Goal: Participate in discussion: Engage in conversation with other users on a specific topic

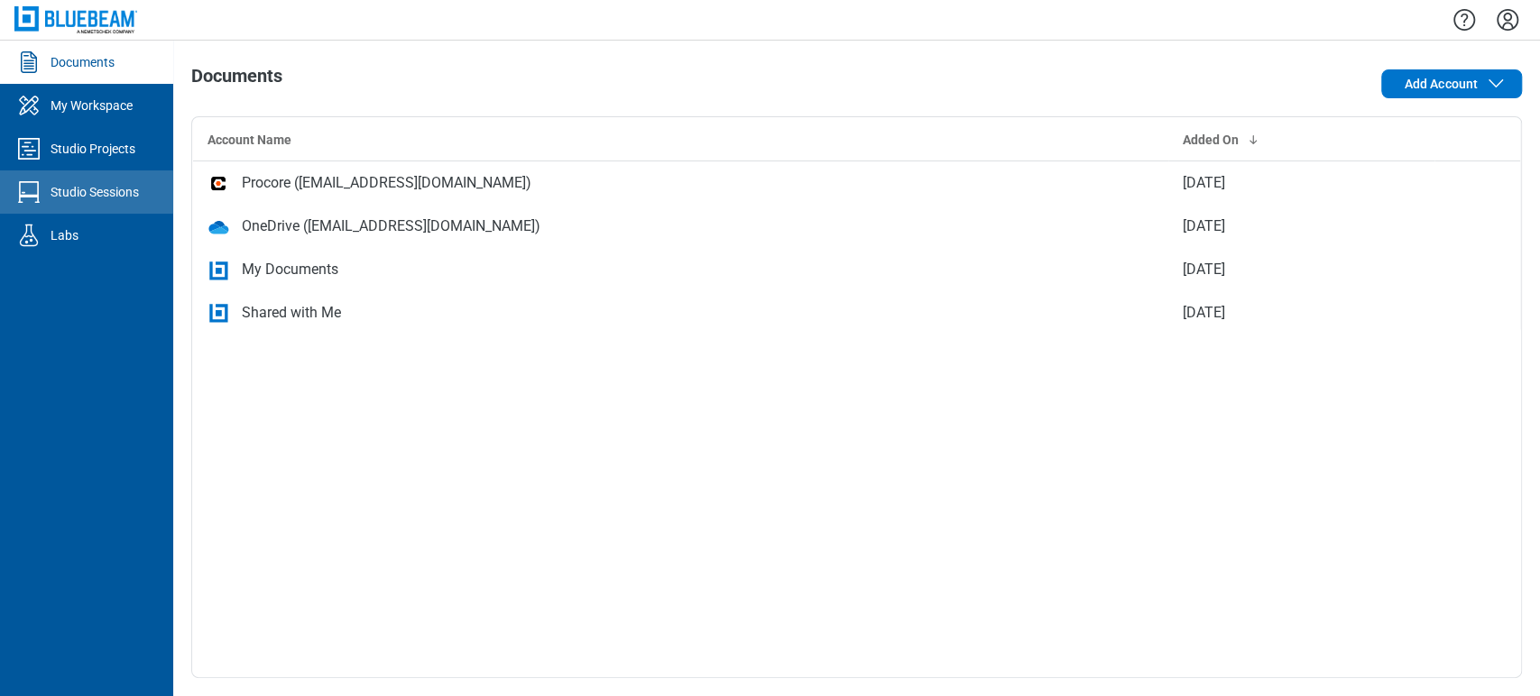
click at [95, 187] on div "Studio Sessions" at bounding box center [95, 192] width 88 height 18
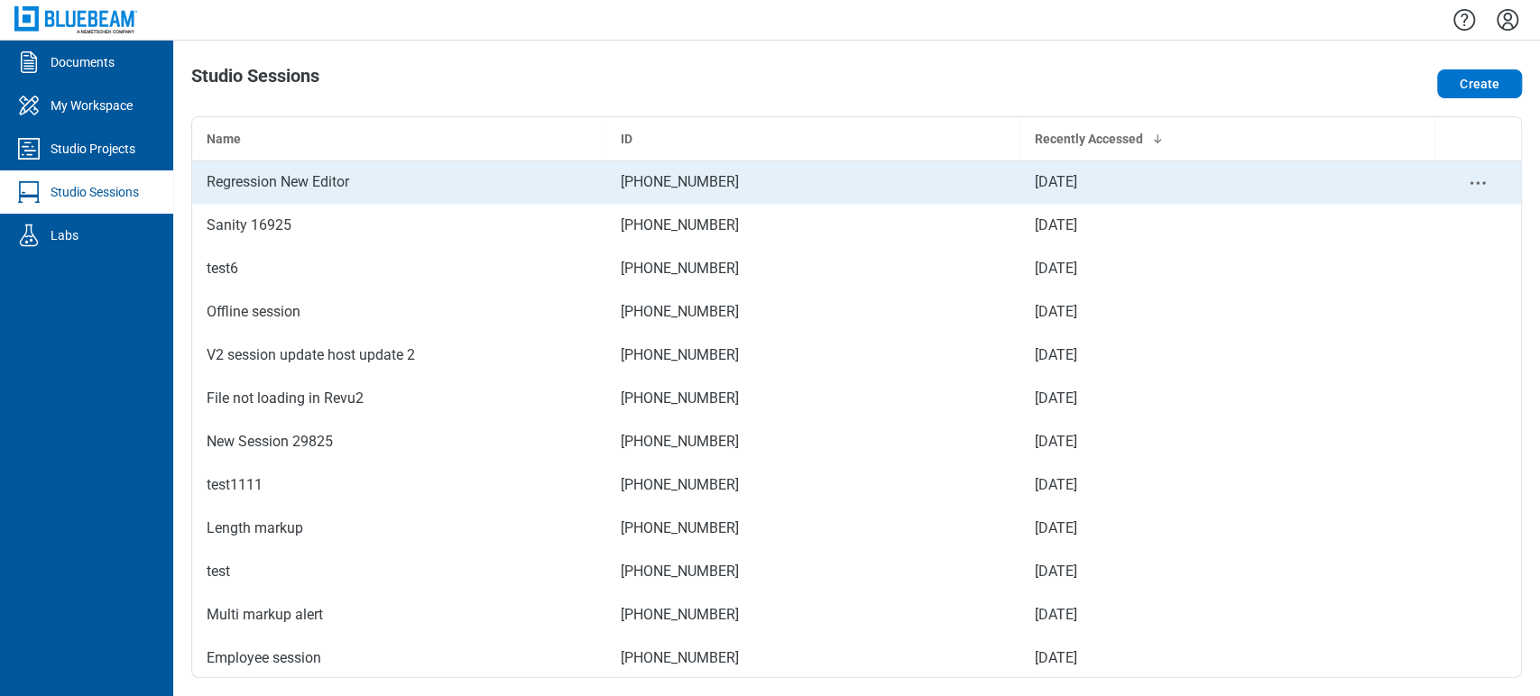
click at [288, 184] on div "Regression New Editor" at bounding box center [399, 182] width 385 height 22
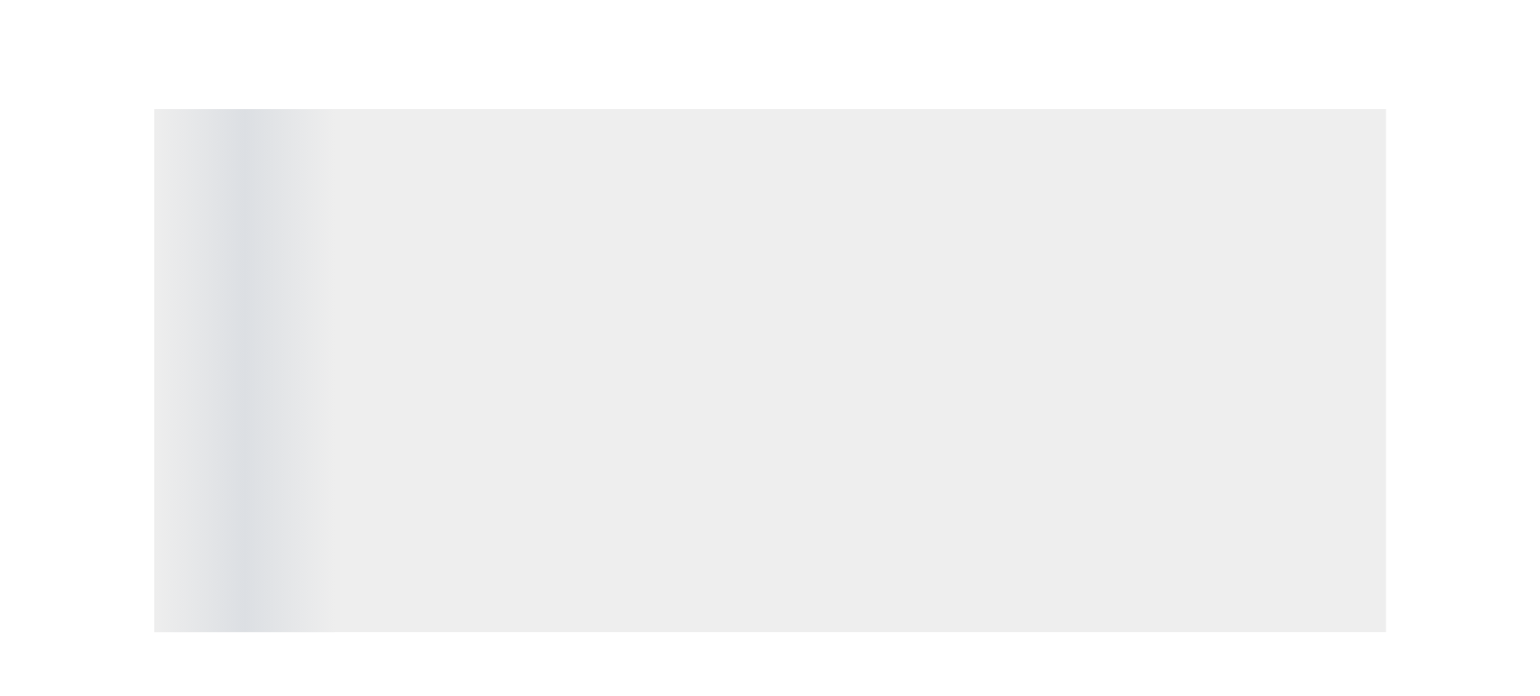
click at [288, 184] on span "‌" at bounding box center [770, 370] width 1232 height 522
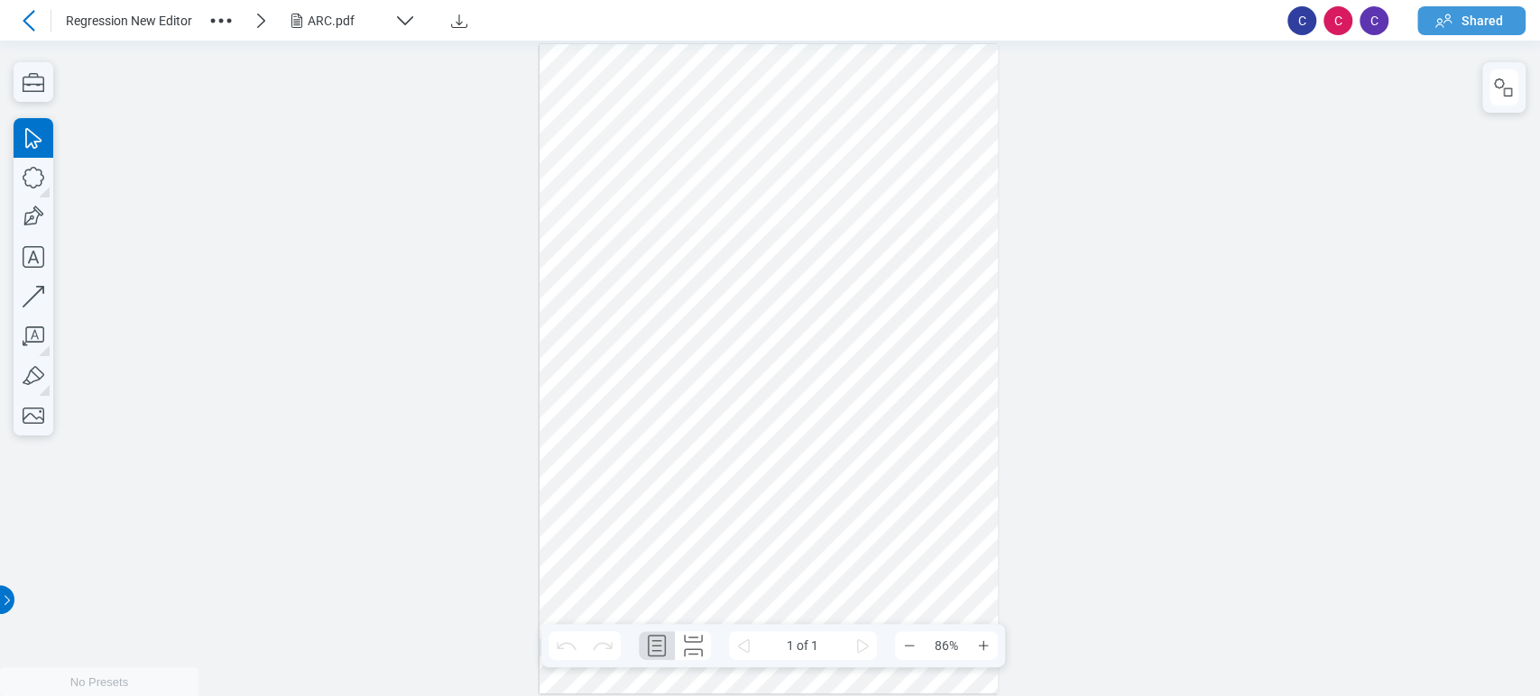
click at [1479, 17] on span "Shared" at bounding box center [1481, 21] width 41 height 18
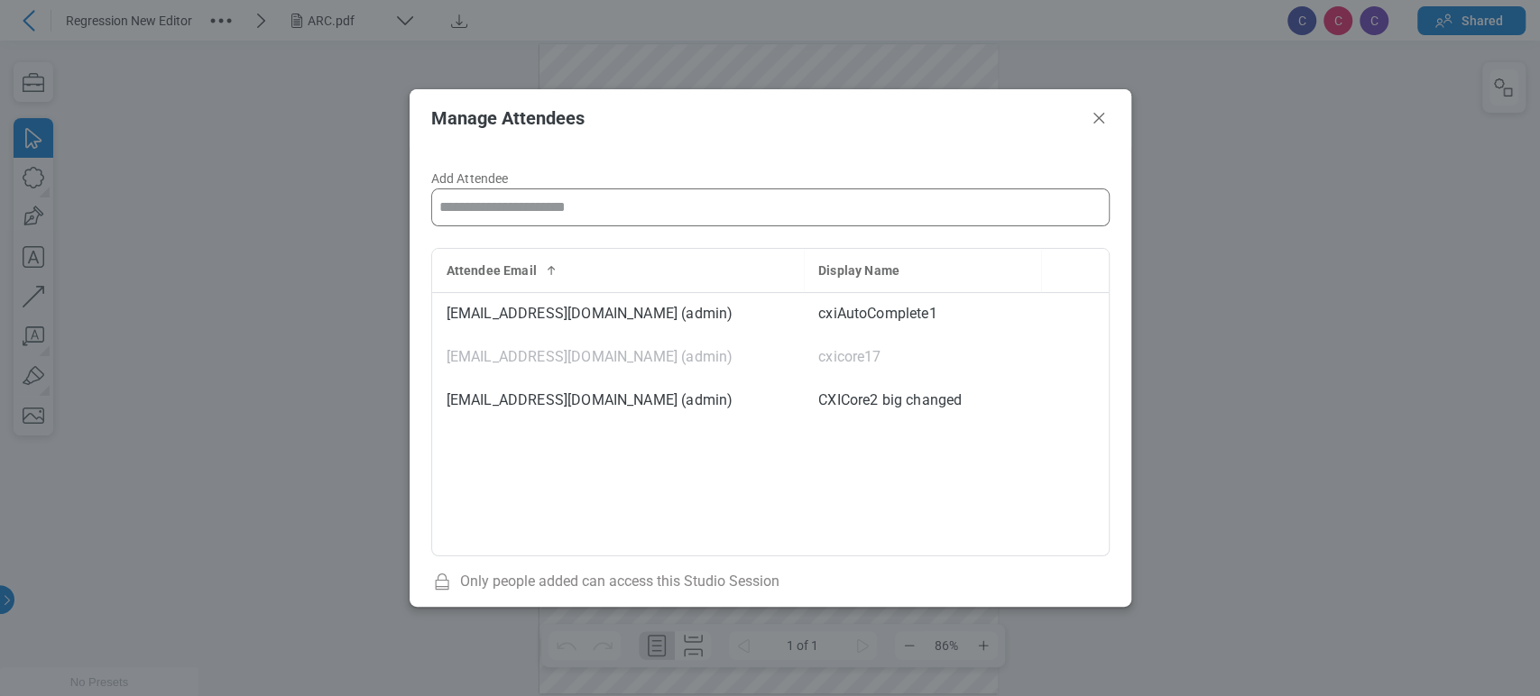
click at [686, 200] on input "Add Attendee" at bounding box center [770, 207] width 677 height 36
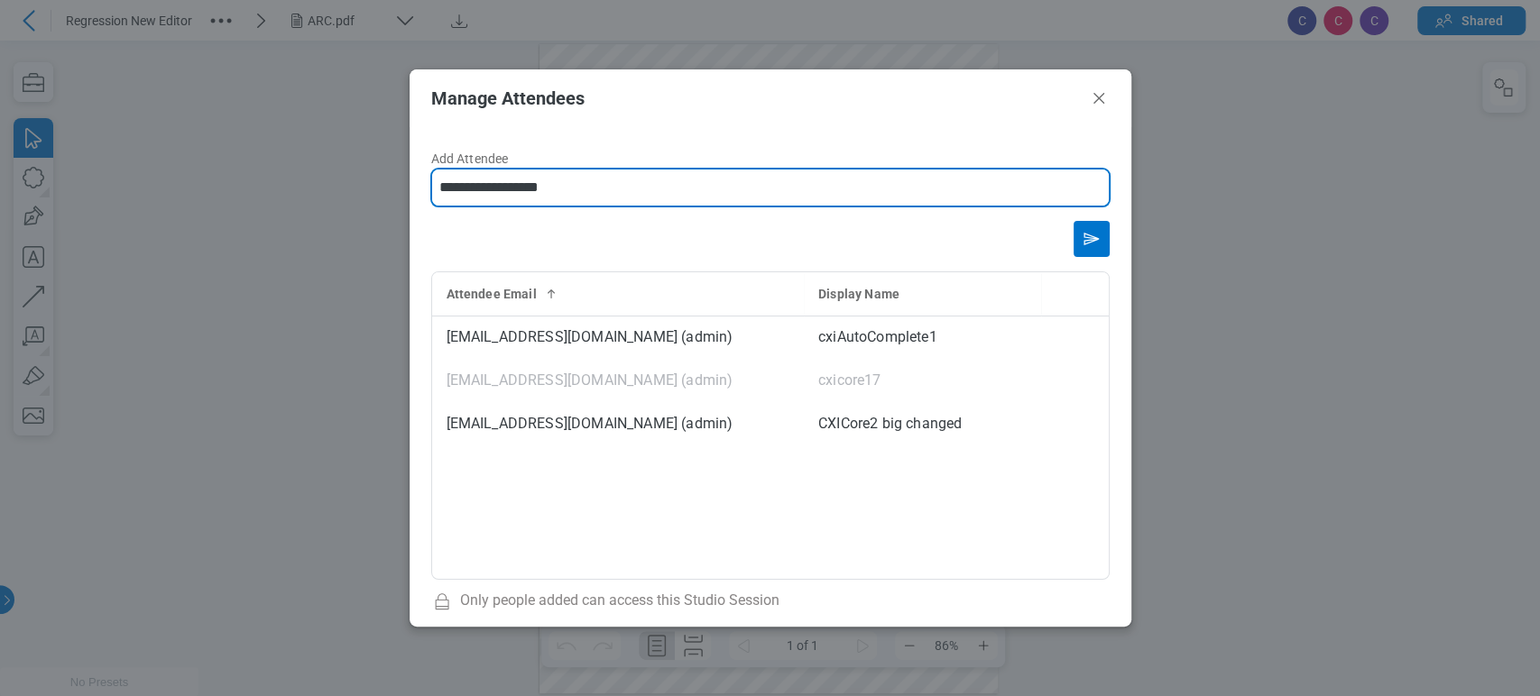
type input "**********"
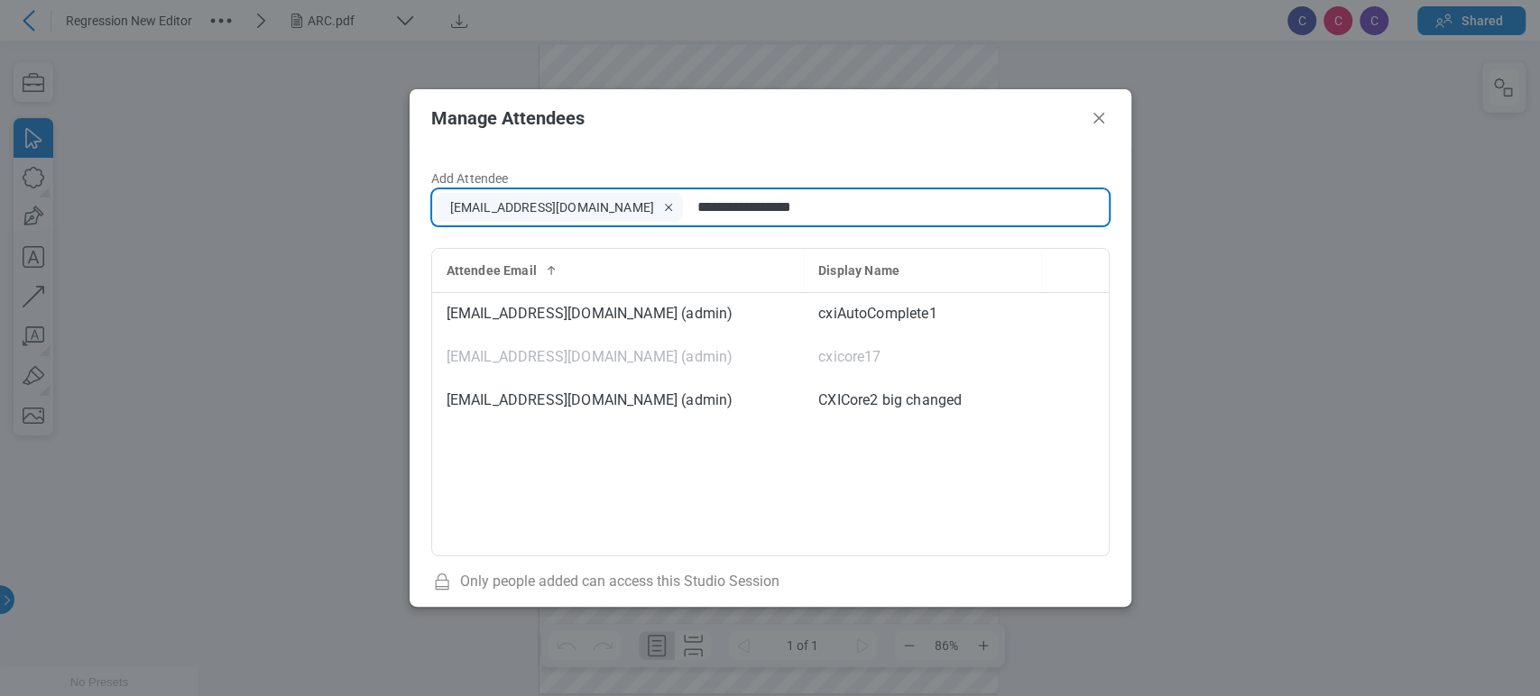
type input "**********"
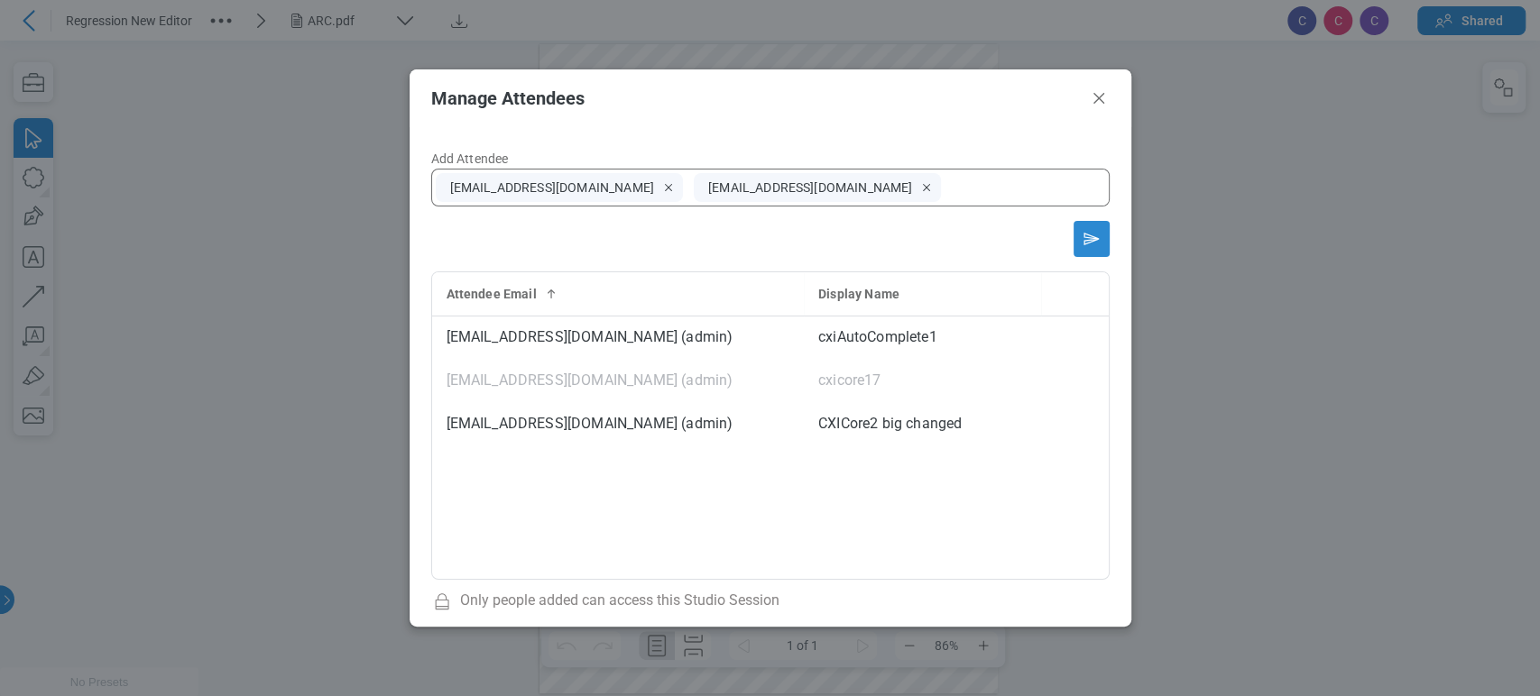
click at [1077, 229] on icon "Send email invitation" at bounding box center [1091, 239] width 29 height 29
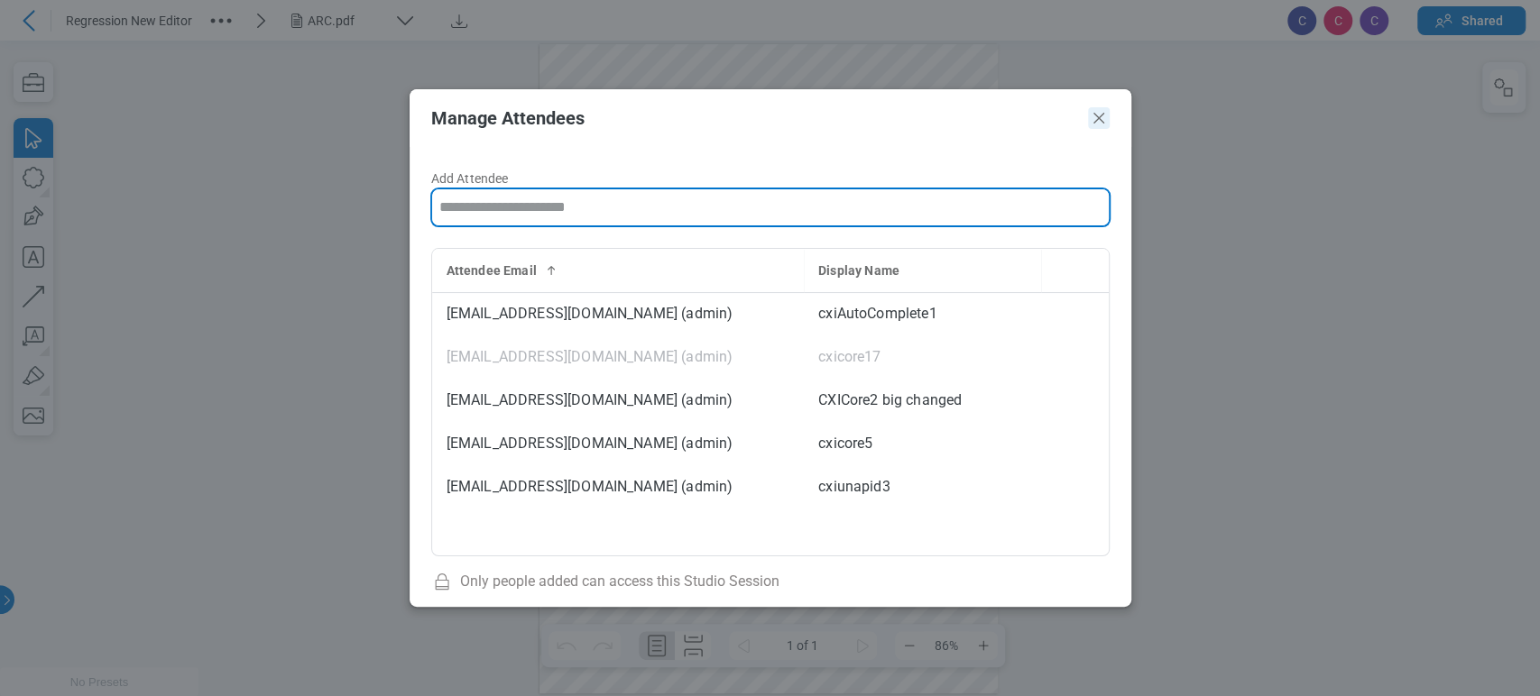
click at [1093, 117] on icon "Close" at bounding box center [1099, 118] width 22 height 22
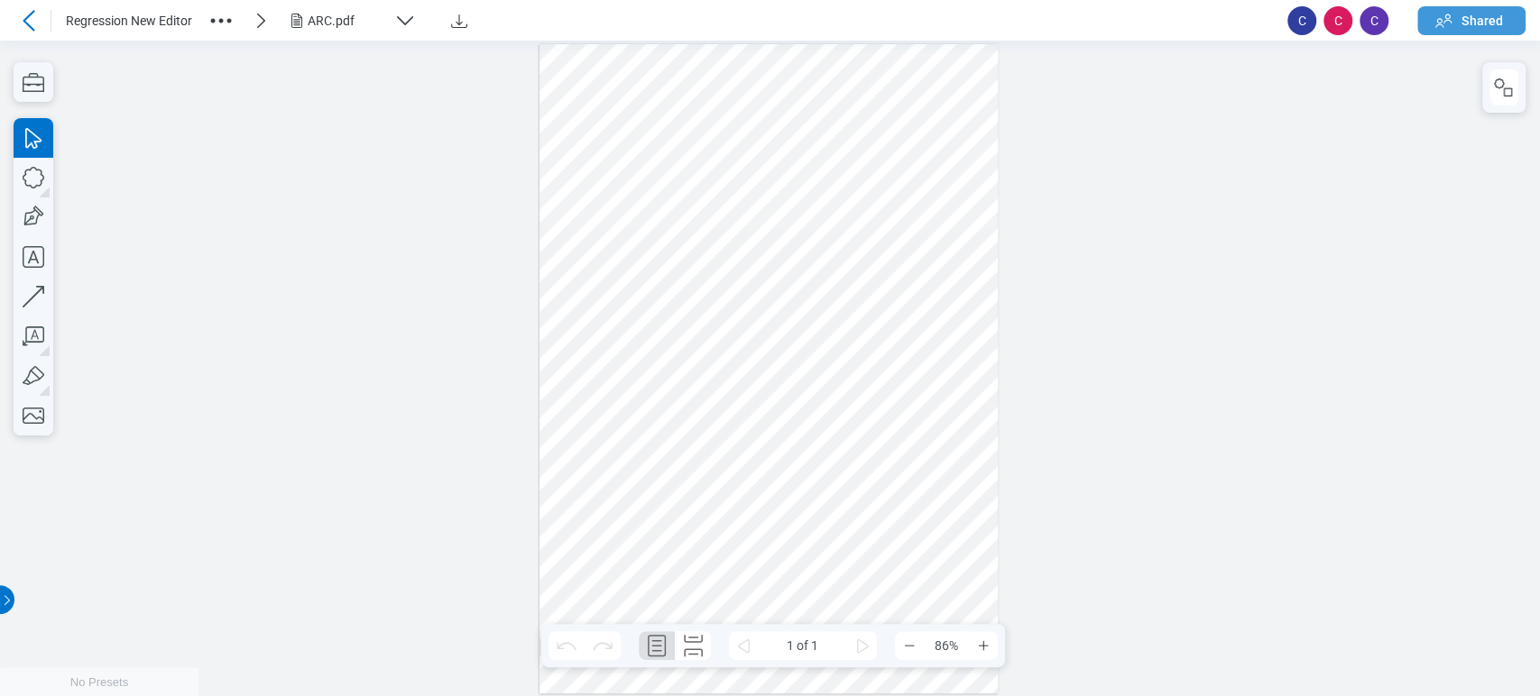
click at [1488, 6] on button "Shared" at bounding box center [1471, 20] width 108 height 29
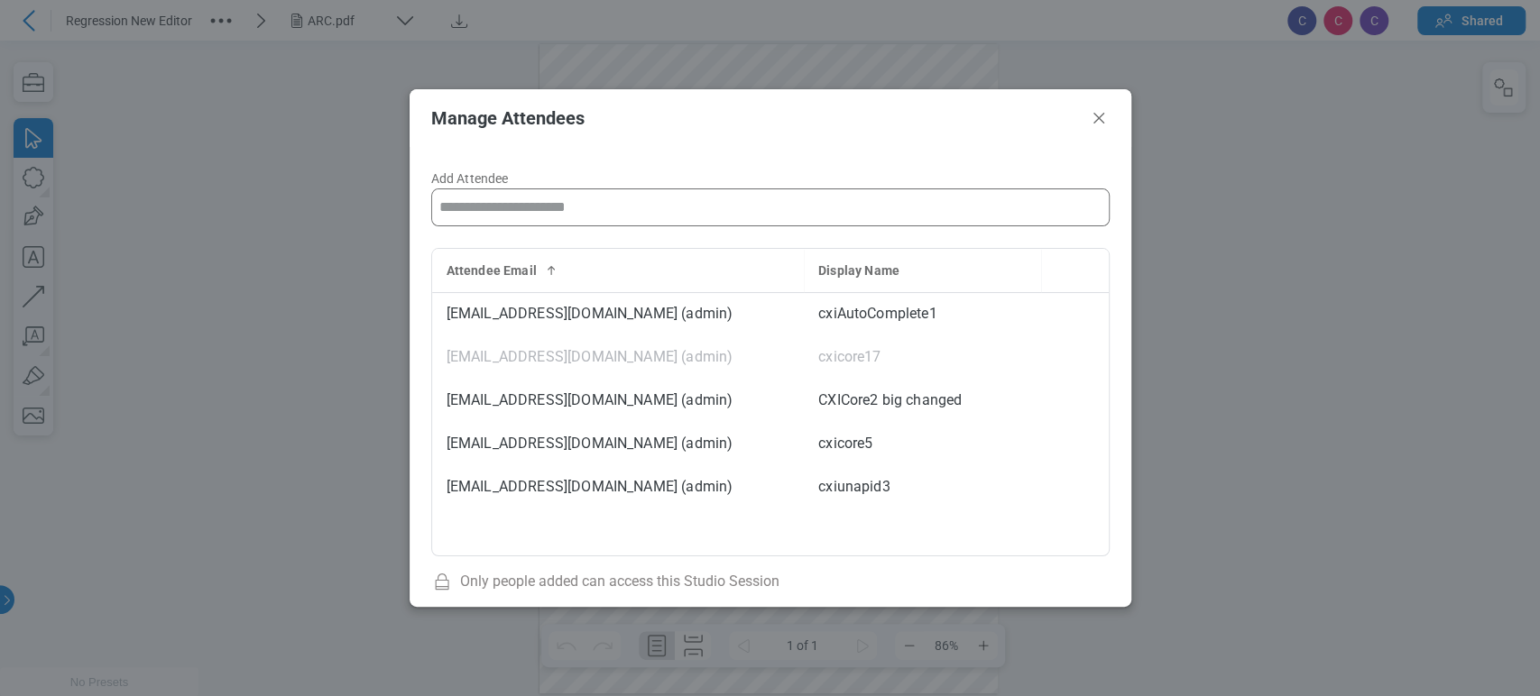
click at [625, 216] on input "Add Attendee" at bounding box center [770, 207] width 677 height 36
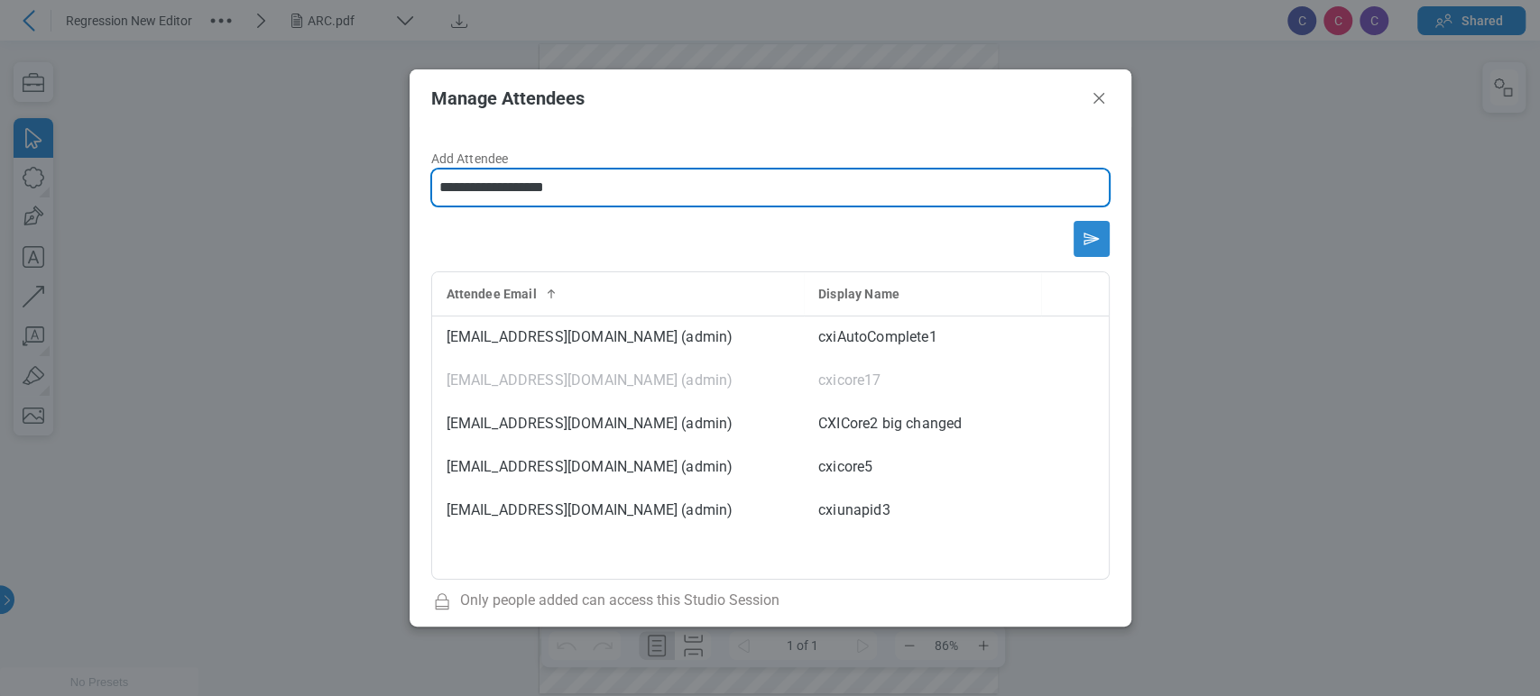
type input "**********"
click at [1084, 235] on icon "Send email invitation" at bounding box center [1091, 239] width 14 height 11
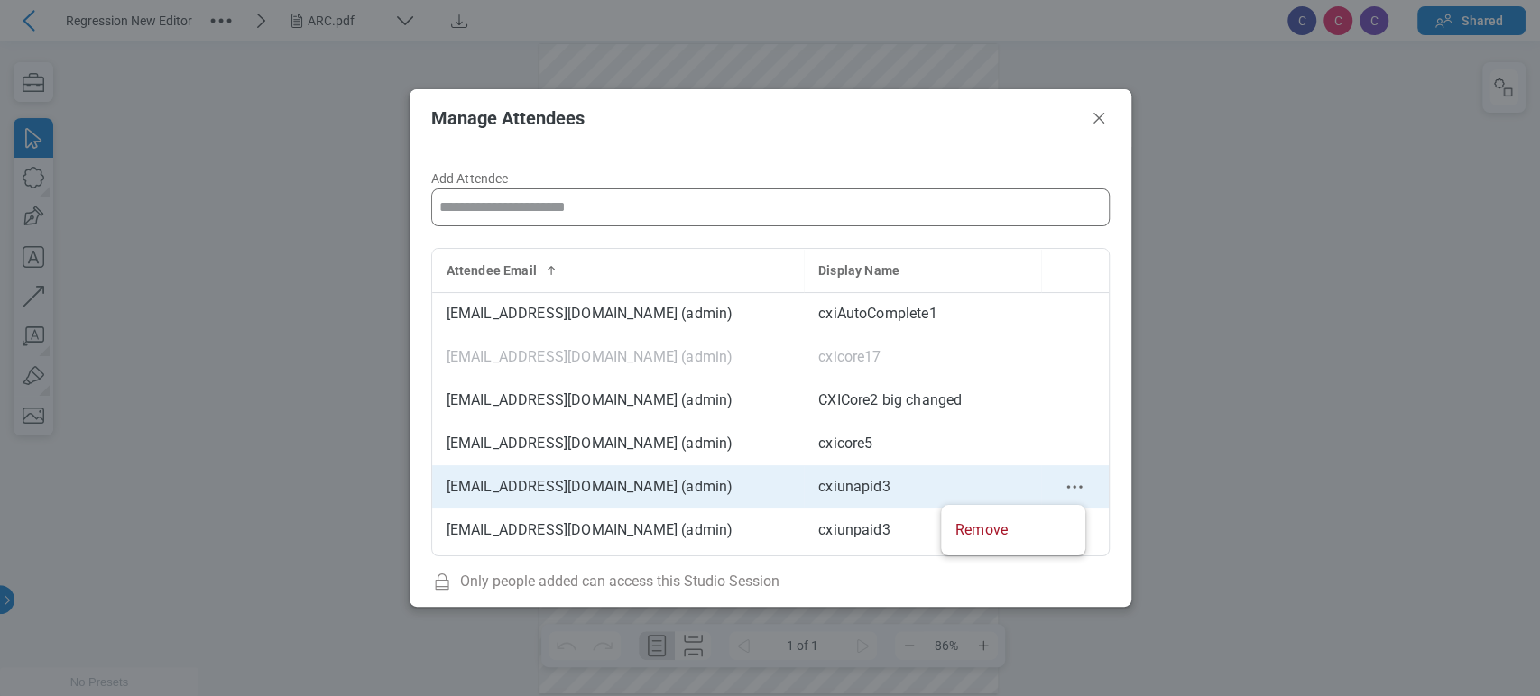
click at [1071, 485] on icon "context-menu" at bounding box center [1075, 487] width 22 height 22
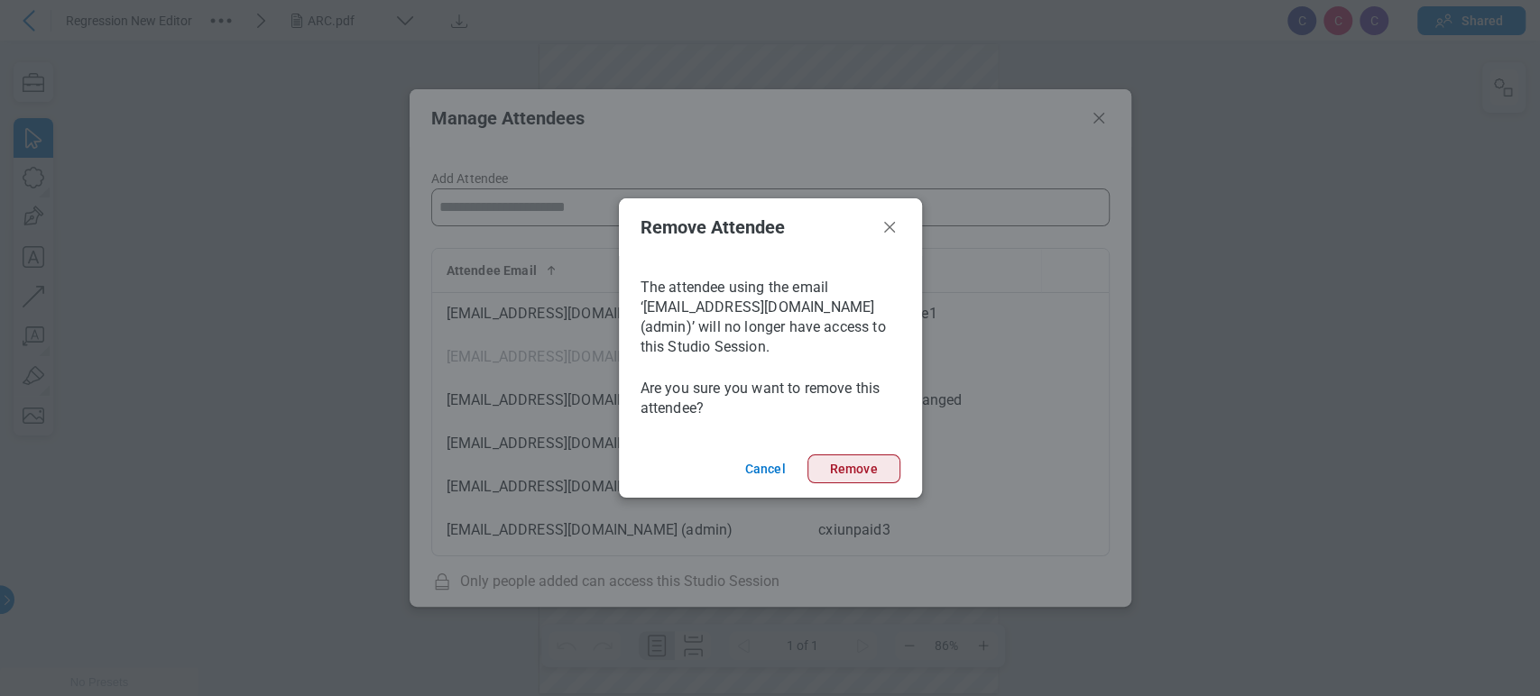
click at [865, 472] on button "Remove" at bounding box center [853, 469] width 93 height 29
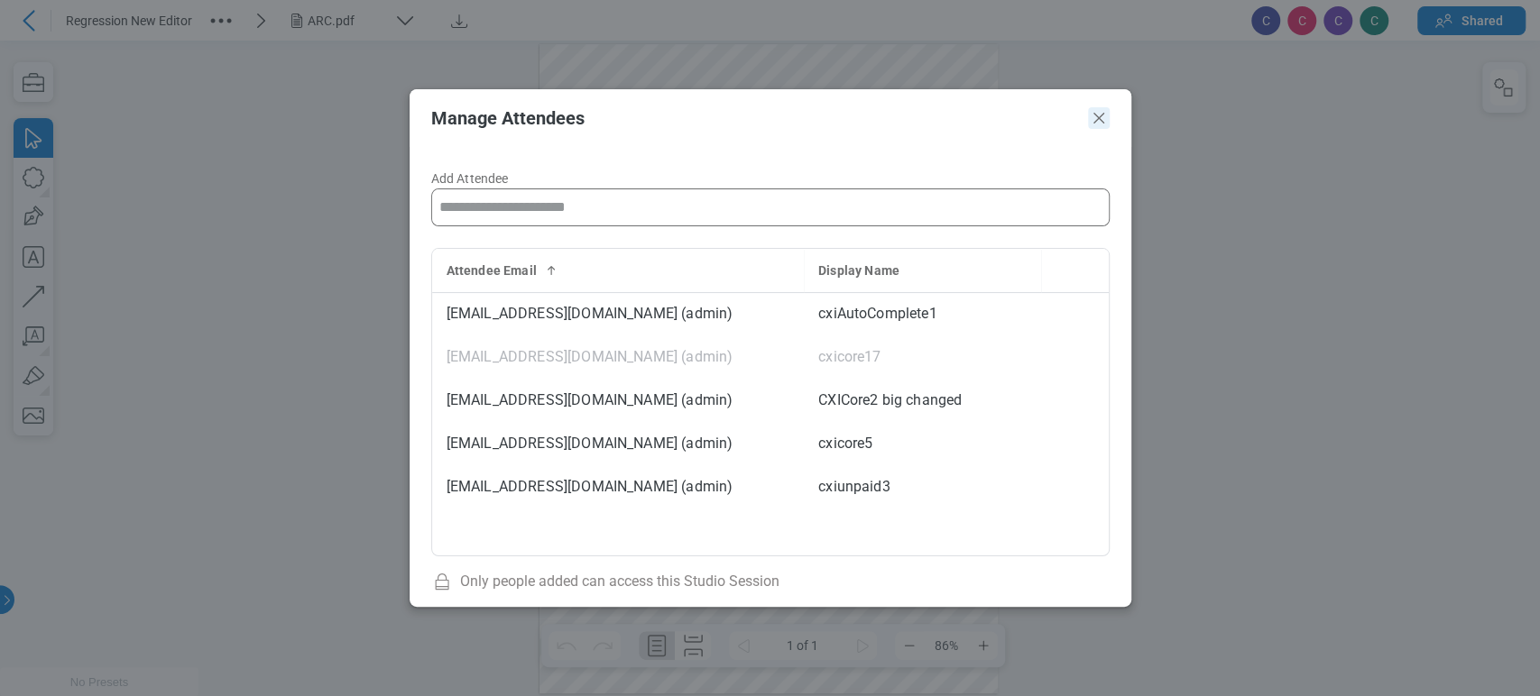
drag, startPoint x: 1090, startPoint y: 115, endPoint x: 1203, endPoint y: 14, distance: 152.0
click at [1090, 115] on icon "Close" at bounding box center [1099, 118] width 22 height 22
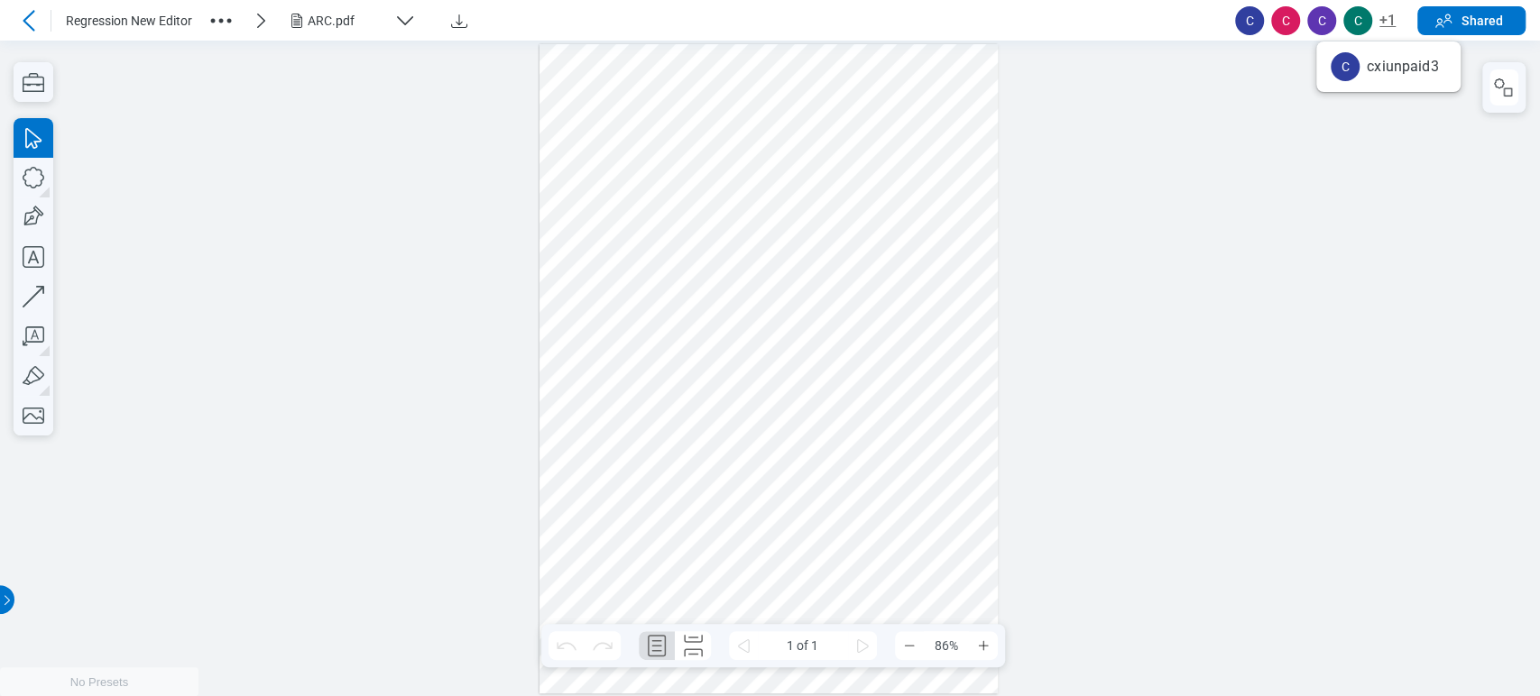
click at [1387, 17] on button "+1" at bounding box center [1387, 20] width 16 height 29
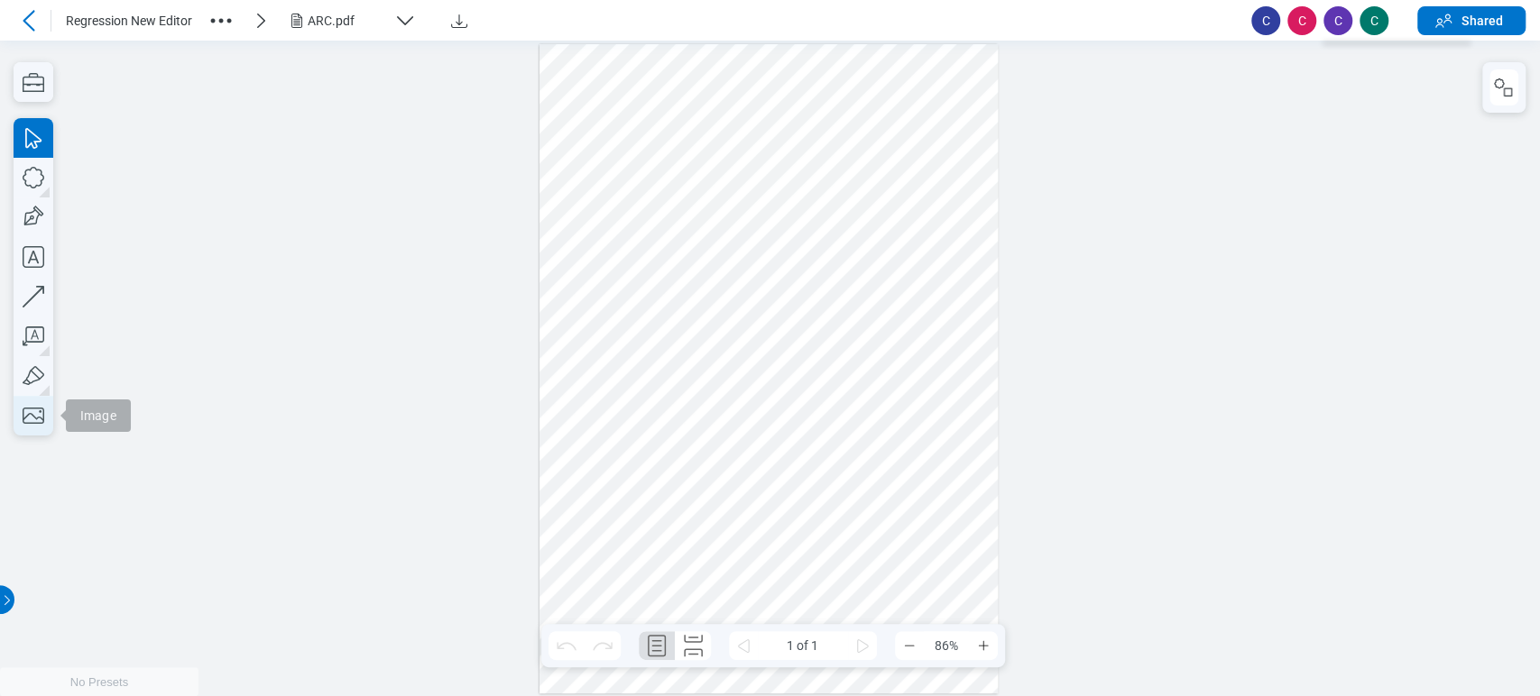
click at [24, 410] on icon "button" at bounding box center [34, 416] width 40 height 40
drag, startPoint x: 576, startPoint y: 521, endPoint x: 674, endPoint y: 599, distance: 125.8
click at [674, 599] on div at bounding box center [768, 369] width 459 height 650
click at [649, 554] on div at bounding box center [768, 369] width 459 height 650
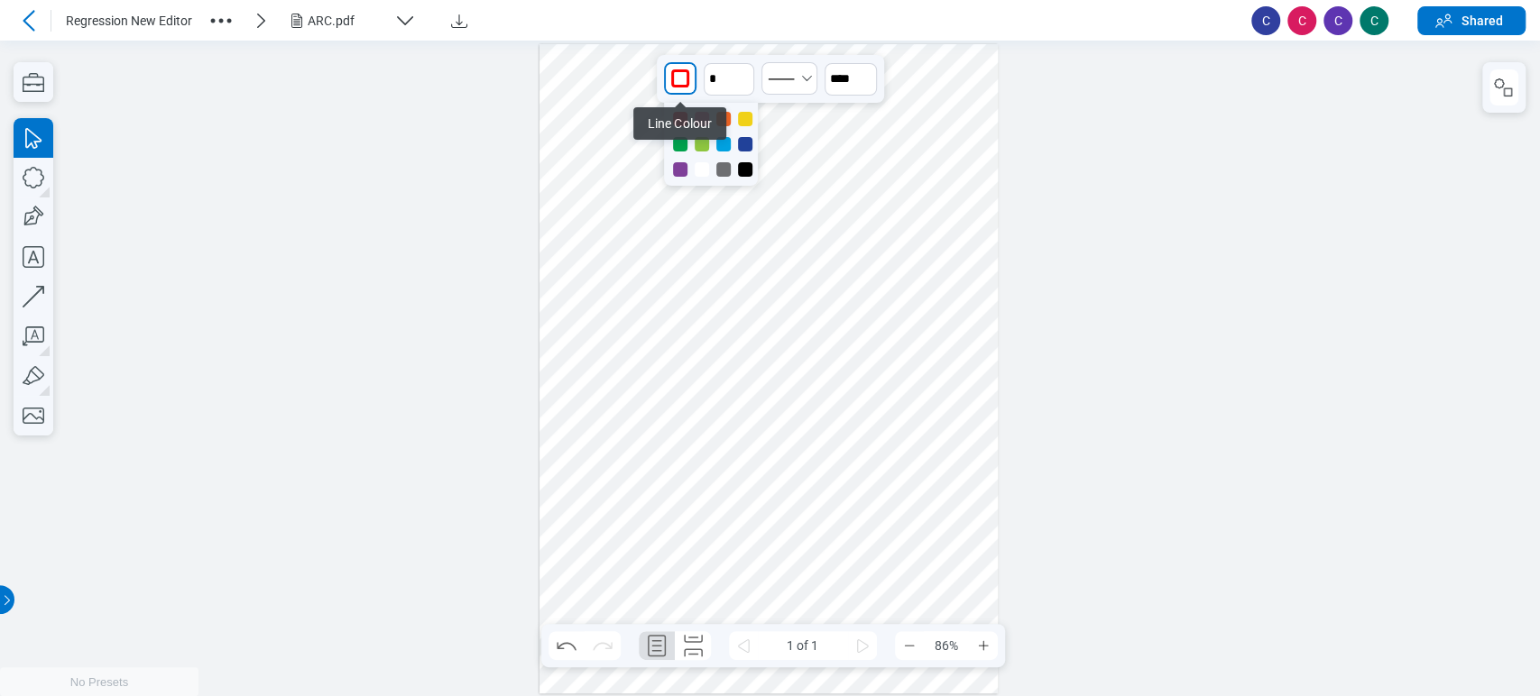
click at [687, 69] on div "button" at bounding box center [680, 78] width 29 height 29
click at [722, 152] on div at bounding box center [711, 144] width 94 height 83
click at [723, 152] on div at bounding box center [711, 144] width 94 height 83
click at [723, 148] on div at bounding box center [723, 144] width 14 height 14
click at [747, 69] on icon "undefined_increment" at bounding box center [745, 71] width 14 height 14
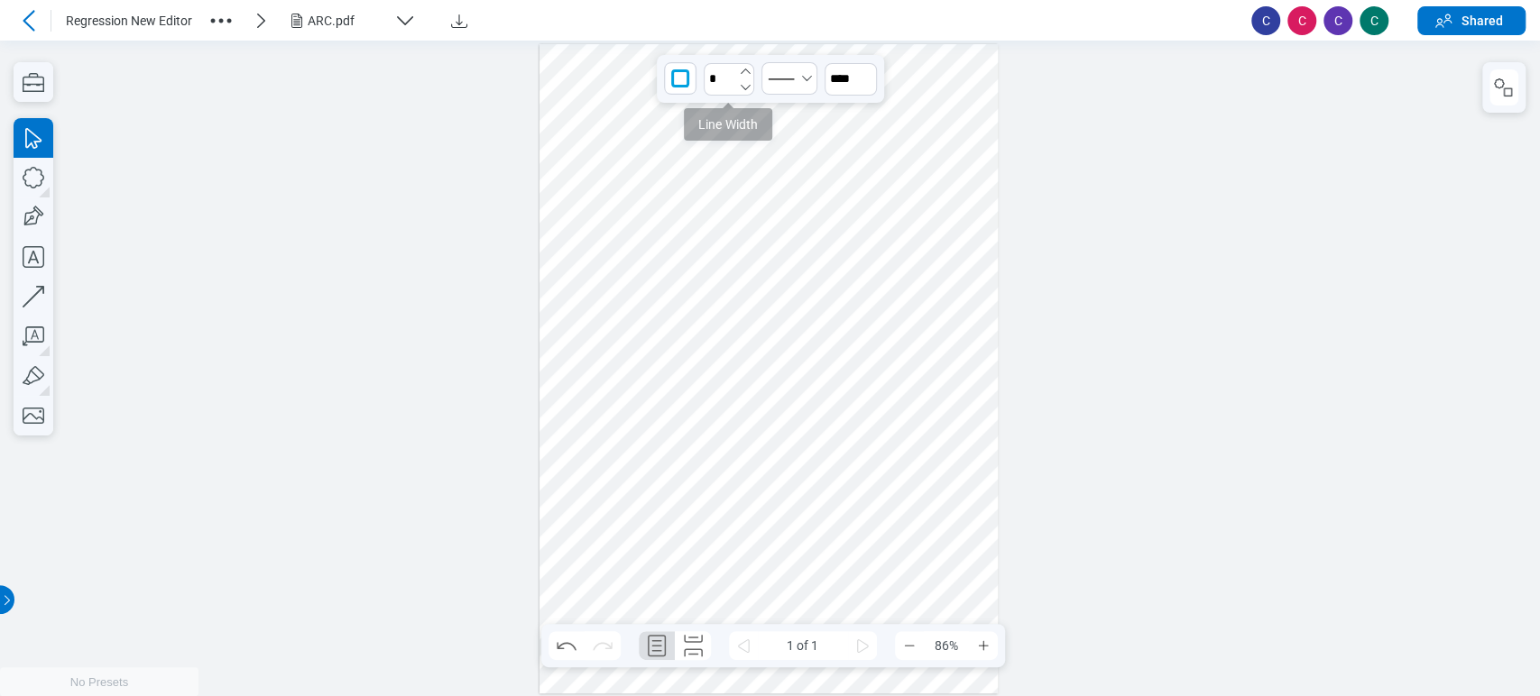
click at [747, 69] on icon "undefined_increment" at bounding box center [745, 71] width 14 height 14
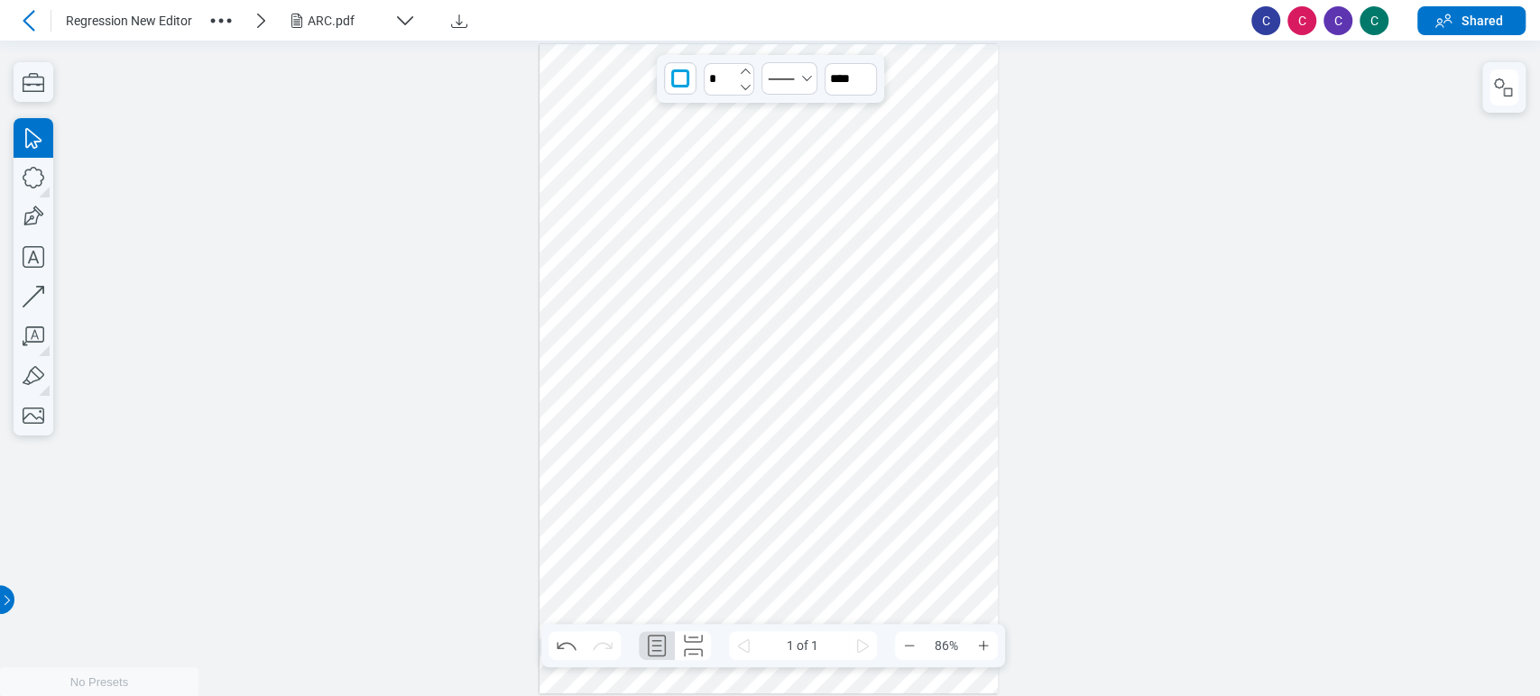
click at [747, 69] on icon "undefined_increment" at bounding box center [745, 71] width 14 height 14
type input "*"
click at [636, 558] on div at bounding box center [768, 369] width 459 height 650
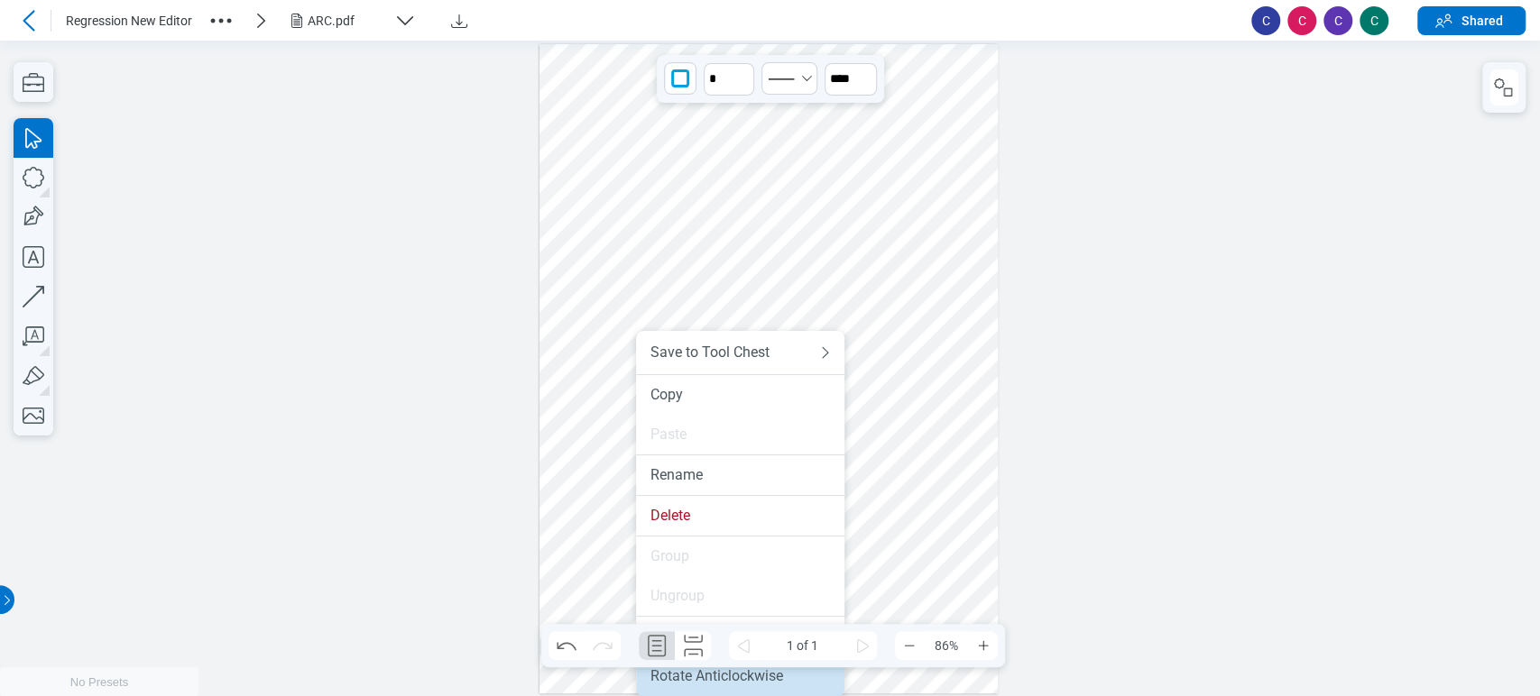
click at [729, 681] on div "Rotate Anticlockwise" at bounding box center [740, 677] width 180 height 18
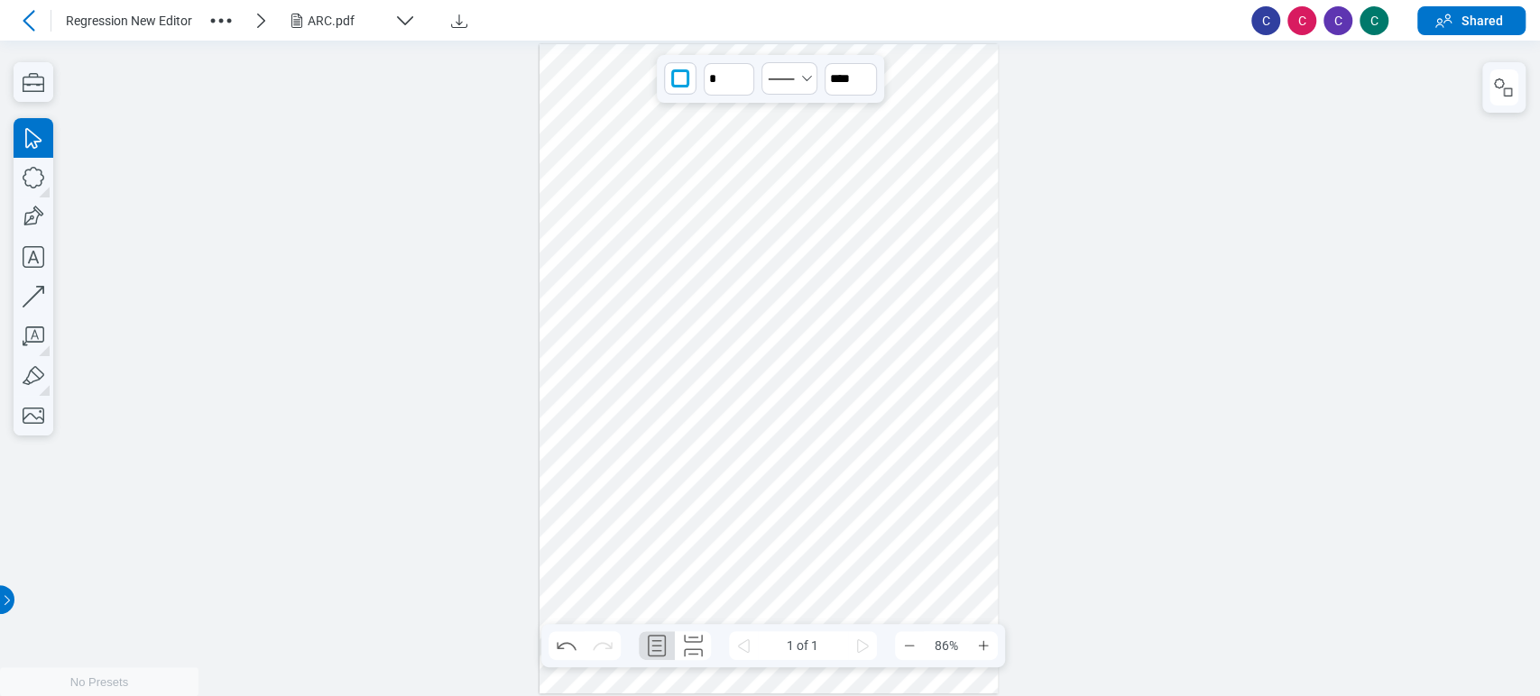
drag, startPoint x: 646, startPoint y: 572, endPoint x: 695, endPoint y: 579, distance: 49.2
click at [695, 579] on div at bounding box center [768, 369] width 459 height 650
click at [791, 79] on icon "Select Solid" at bounding box center [781, 79] width 36 height 28
click at [800, 137] on icon at bounding box center [779, 146] width 47 height 28
click at [792, 421] on div at bounding box center [768, 369] width 459 height 650
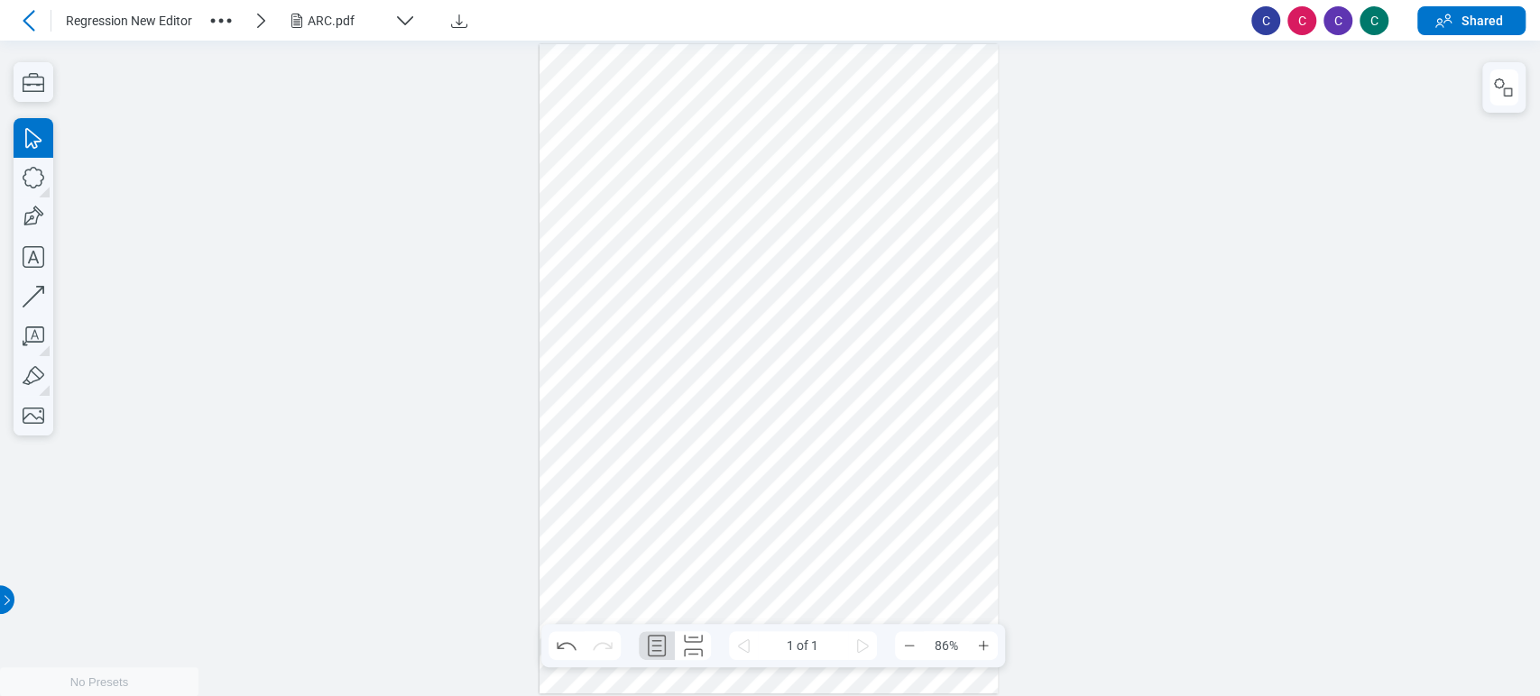
click at [978, 101] on div at bounding box center [768, 369] width 459 height 650
click at [679, 567] on div at bounding box center [768, 369] width 459 height 650
click at [1493, 85] on icon "button" at bounding box center [1504, 88] width 22 height 22
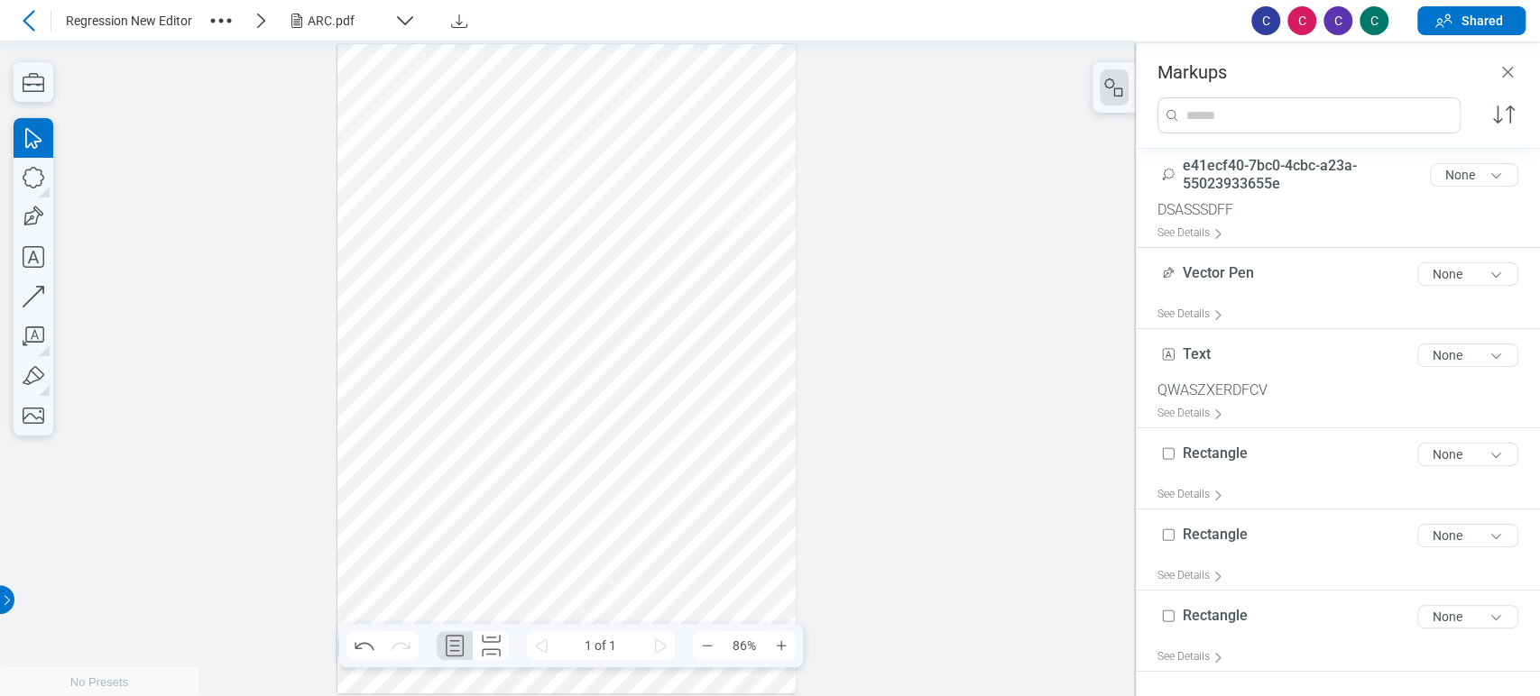
click at [758, 110] on div at bounding box center [566, 369] width 459 height 650
click at [484, 525] on div at bounding box center [566, 369] width 459 height 650
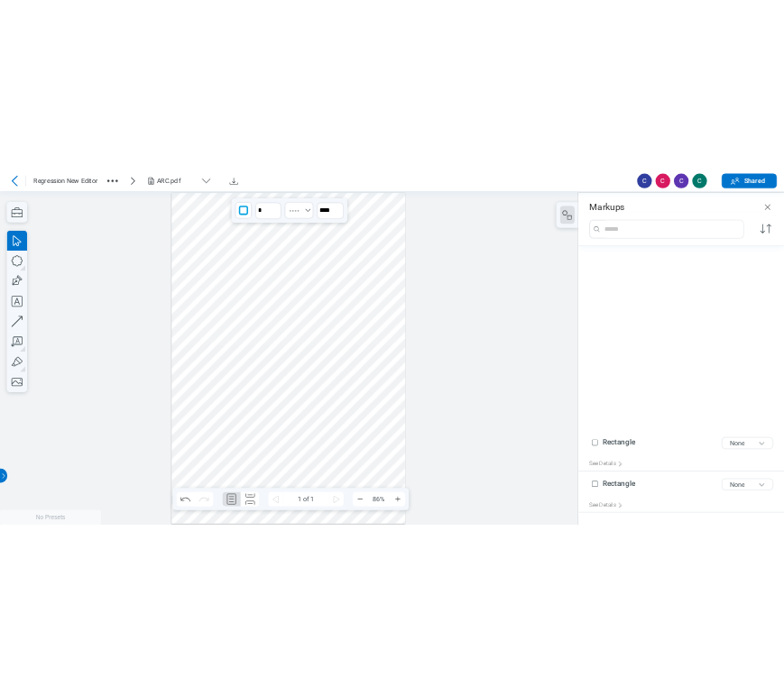
scroll to position [375, 0]
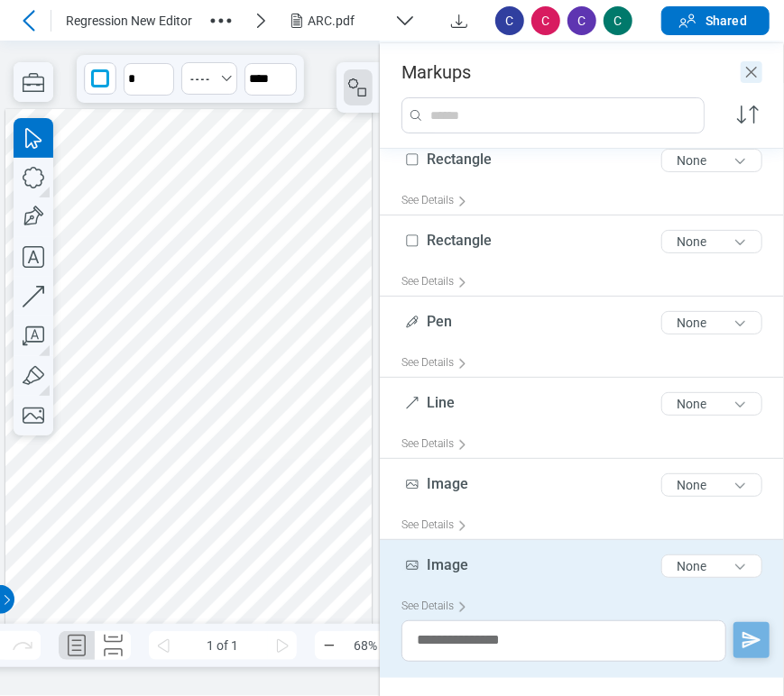
click at [743, 66] on icon "Close" at bounding box center [752, 72] width 22 height 22
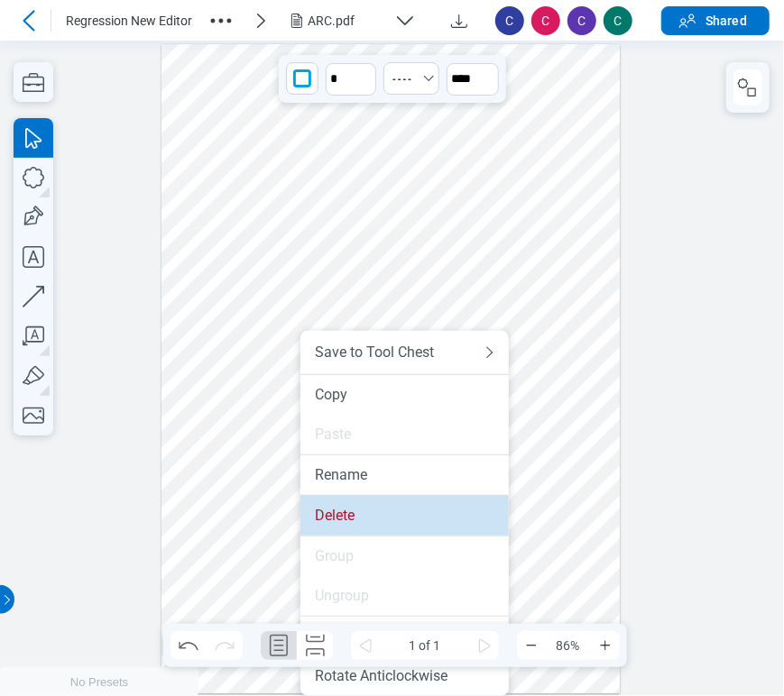
click at [324, 516] on div "Delete" at bounding box center [405, 516] width 180 height 18
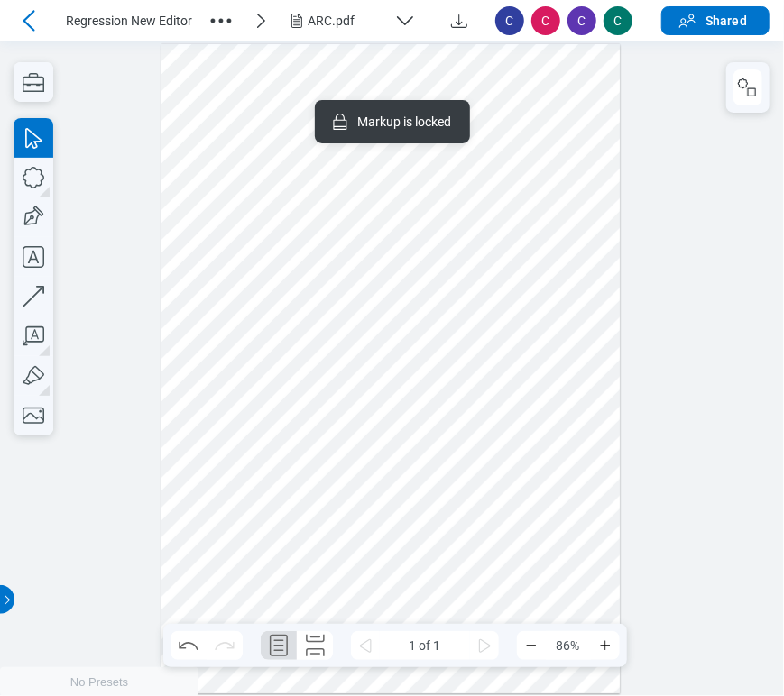
click at [397, 552] on div at bounding box center [390, 369] width 459 height 650
click at [25, 402] on icon "button" at bounding box center [34, 416] width 40 height 40
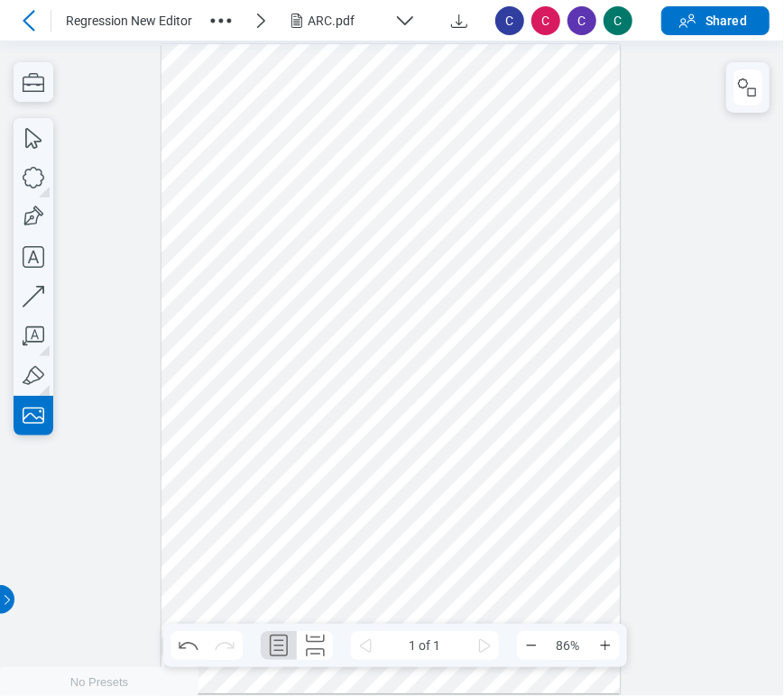
drag, startPoint x: 270, startPoint y: 492, endPoint x: 329, endPoint y: 665, distance: 183.2
click at [327, 646] on div at bounding box center [390, 369] width 459 height 650
drag, startPoint x: 337, startPoint y: 554, endPoint x: 245, endPoint y: 585, distance: 97.0
click at [245, 585] on div at bounding box center [390, 369] width 459 height 650
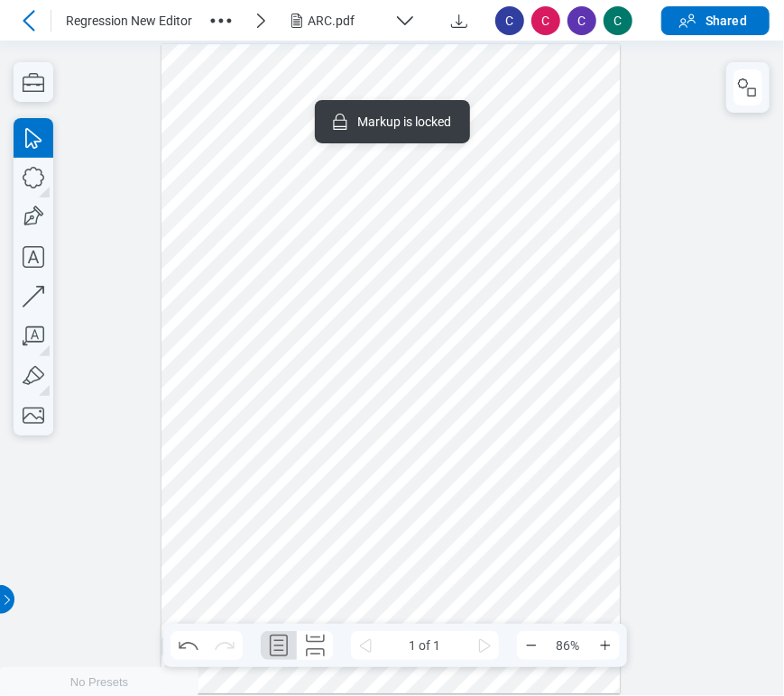
click at [356, 442] on div at bounding box center [390, 369] width 459 height 650
click at [560, 419] on div at bounding box center [390, 369] width 459 height 650
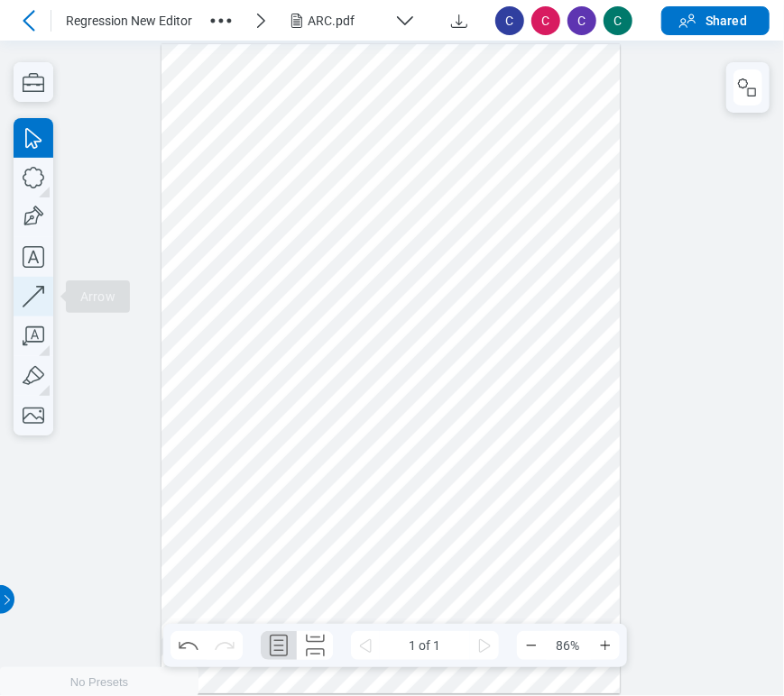
click at [17, 304] on icon "button" at bounding box center [34, 297] width 40 height 40
drag, startPoint x: 581, startPoint y: 413, endPoint x: 576, endPoint y: 494, distance: 81.4
click at [576, 494] on div at bounding box center [390, 369] width 459 height 650
click at [538, 464] on div at bounding box center [390, 369] width 459 height 650
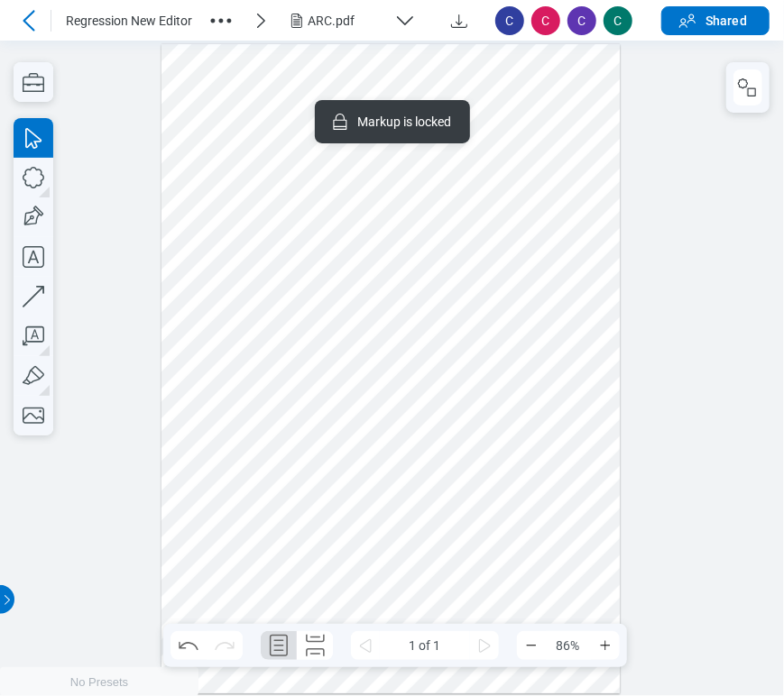
click at [585, 327] on div at bounding box center [390, 369] width 459 height 650
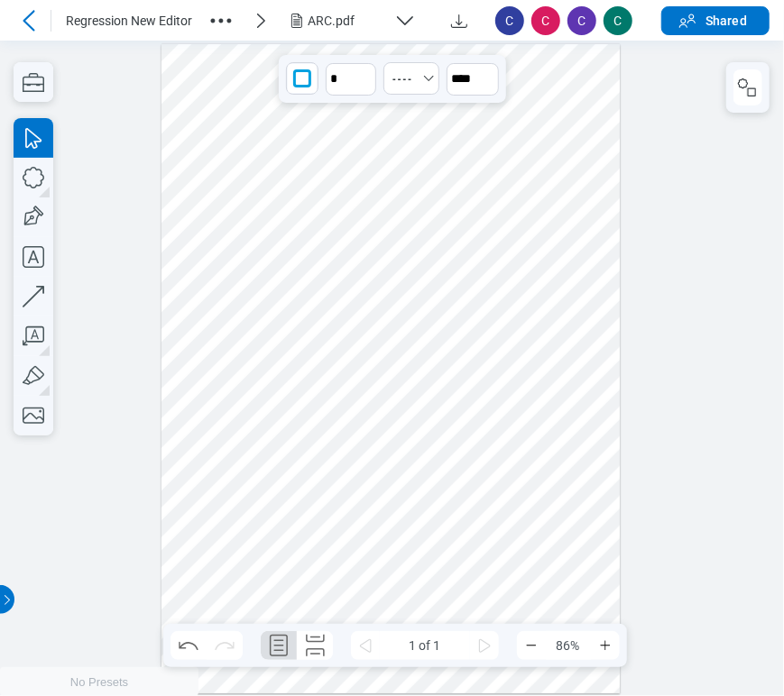
click at [187, 530] on div at bounding box center [390, 369] width 459 height 650
click at [178, 386] on div at bounding box center [390, 369] width 459 height 650
click at [336, 27] on div "ARC.pdf" at bounding box center [347, 21] width 79 height 18
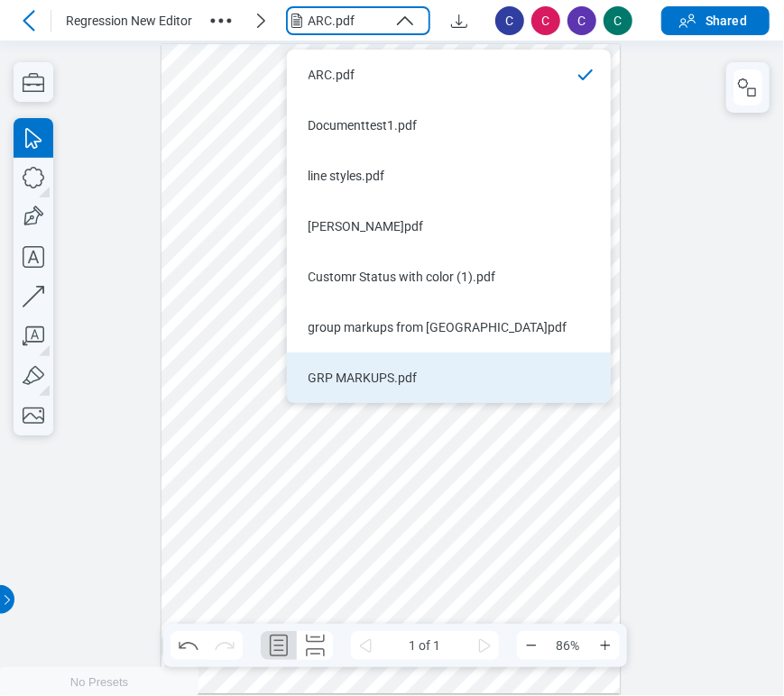
click at [350, 376] on div "GRP MARKUPS.pdf" at bounding box center [438, 378] width 259 height 18
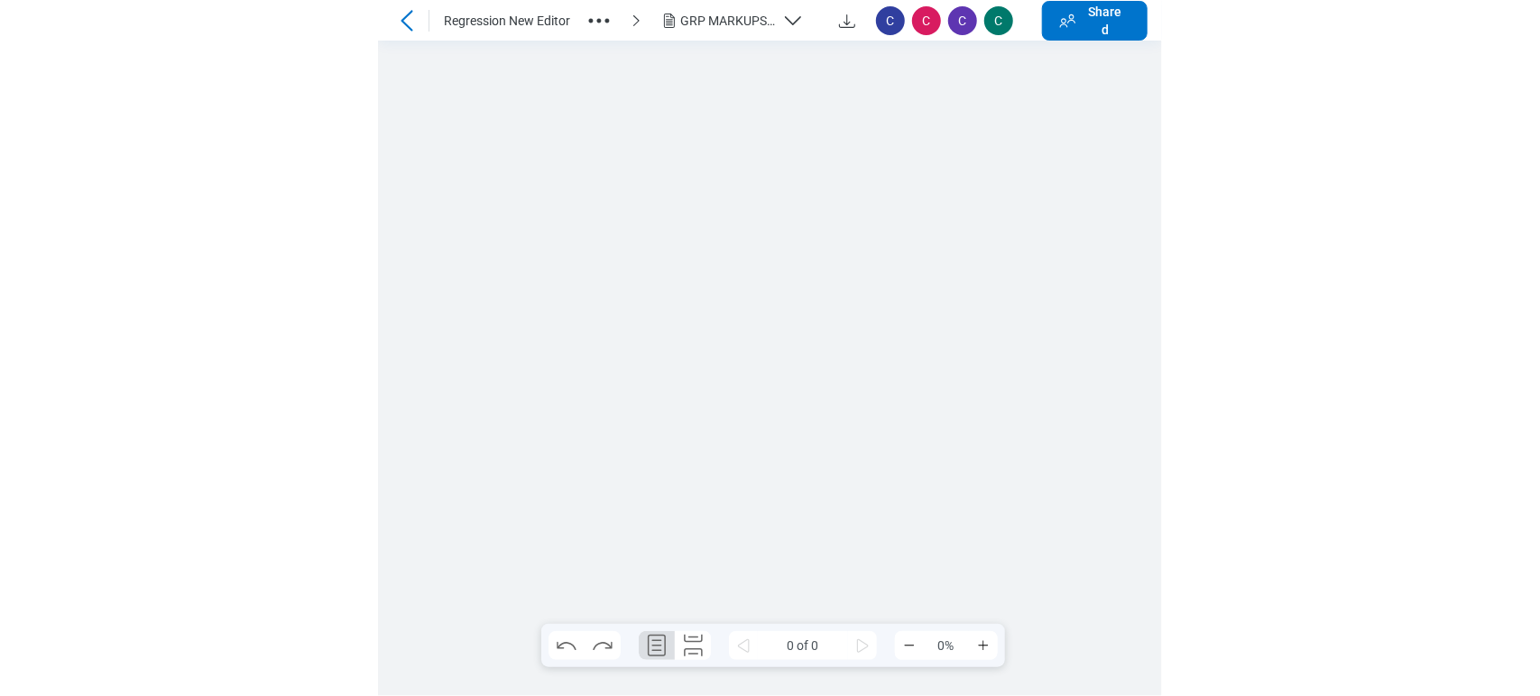
scroll to position [0, 0]
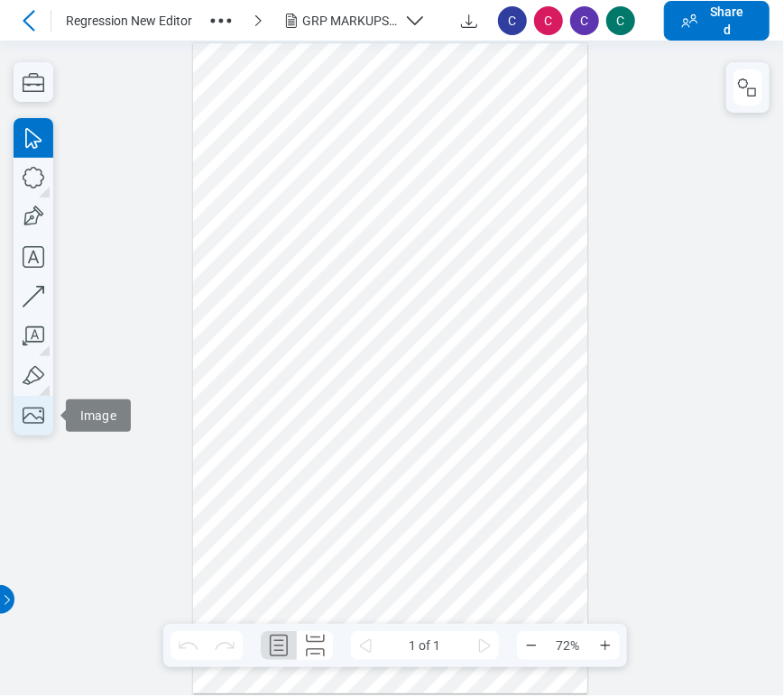
click at [32, 410] on icon "button" at bounding box center [34, 416] width 40 height 40
drag, startPoint x: 353, startPoint y: 458, endPoint x: 535, endPoint y: 570, distance: 213.8
click at [545, 577] on div at bounding box center [390, 368] width 395 height 650
drag, startPoint x: 478, startPoint y: 532, endPoint x: 465, endPoint y: 497, distance: 37.7
click at [465, 497] on div at bounding box center [390, 368] width 395 height 650
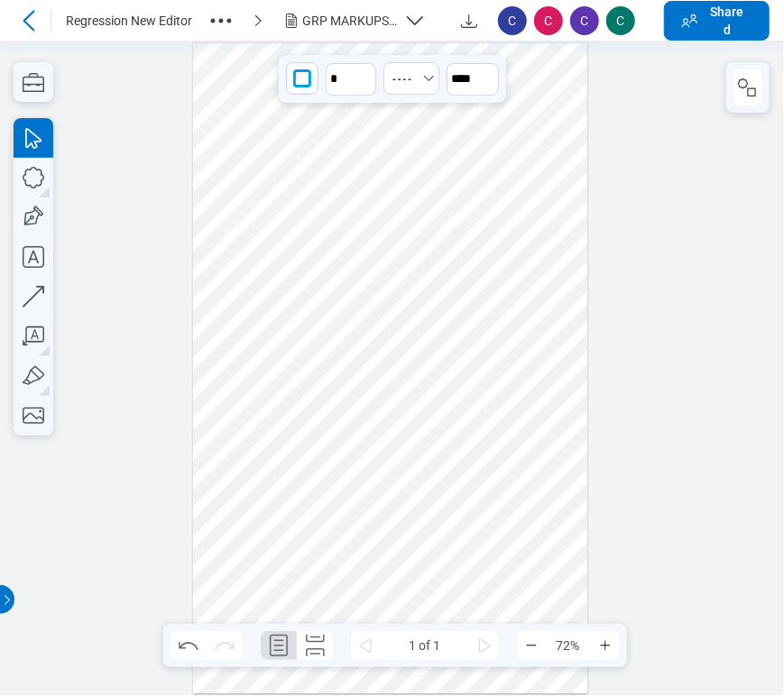
click at [607, 456] on div at bounding box center [392, 369] width 784 height 656
click at [398, 455] on div at bounding box center [390, 368] width 395 height 650
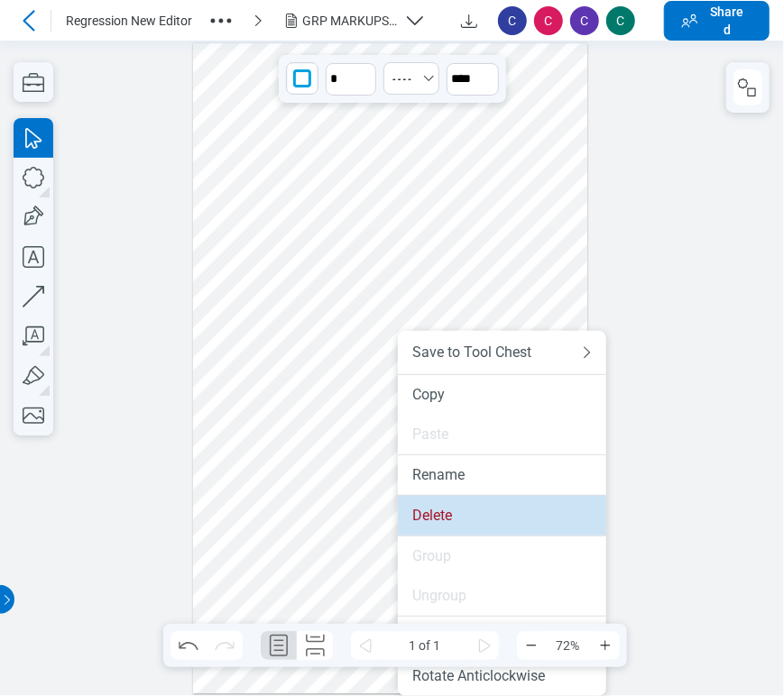
click at [433, 515] on div "Delete" at bounding box center [502, 516] width 180 height 18
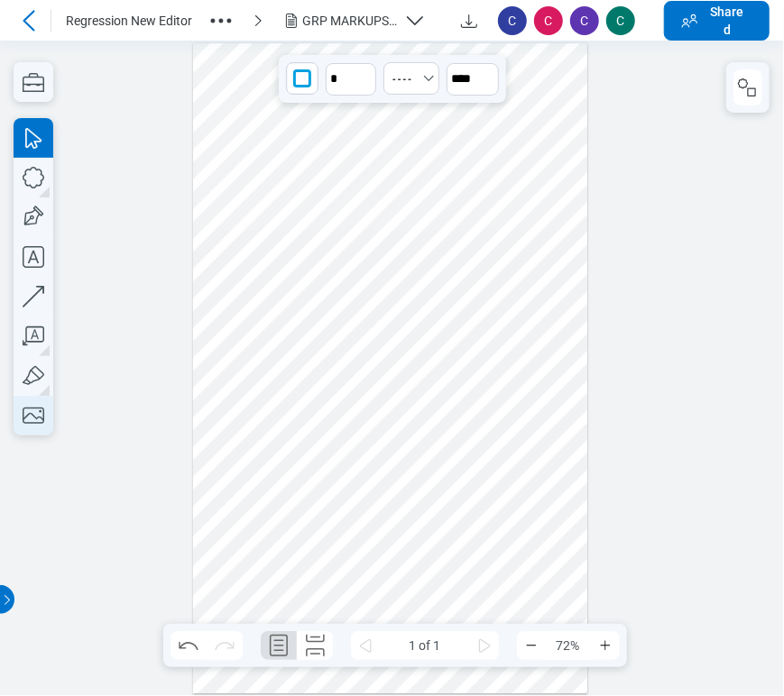
click at [43, 419] on icon "button" at bounding box center [34, 416] width 22 height 16
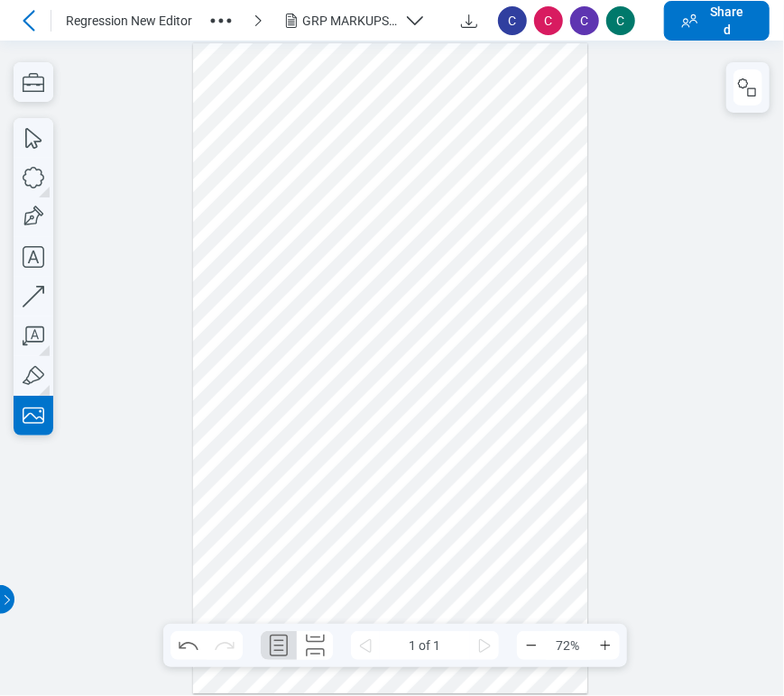
drag, startPoint x: 318, startPoint y: 453, endPoint x: 509, endPoint y: 540, distance: 210.3
click at [509, 540] on div at bounding box center [390, 368] width 395 height 650
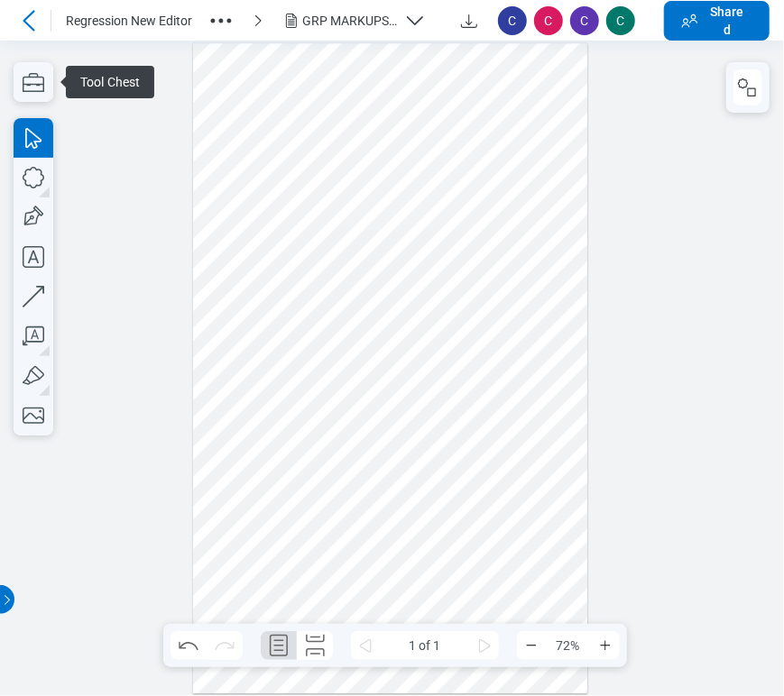
click at [416, 499] on div at bounding box center [390, 368] width 395 height 650
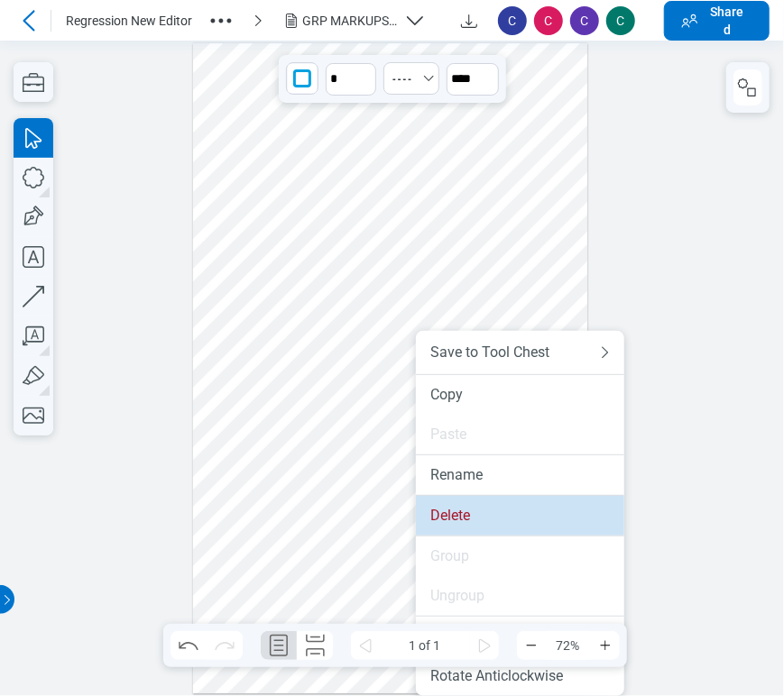
click at [447, 502] on li "Delete" at bounding box center [520, 516] width 208 height 40
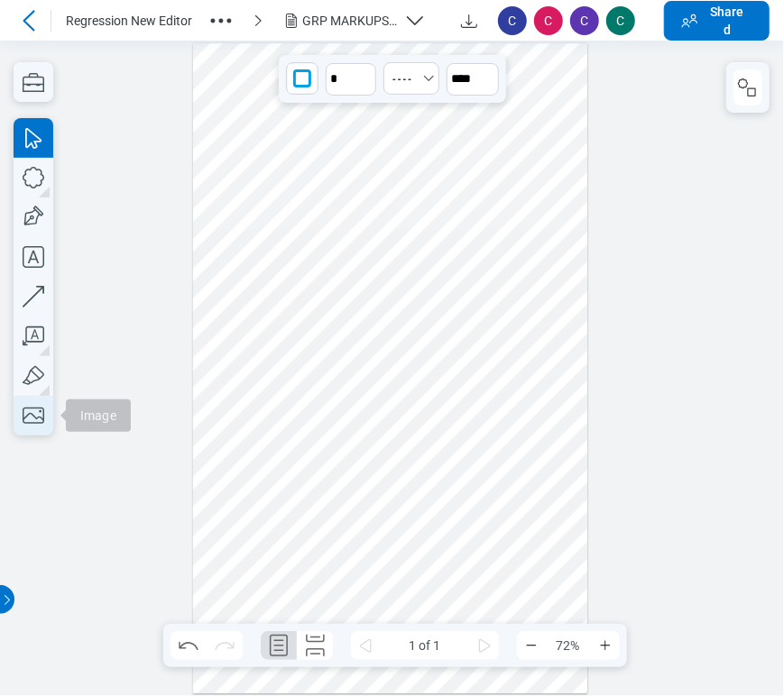
click at [27, 418] on icon "button" at bounding box center [34, 416] width 40 height 40
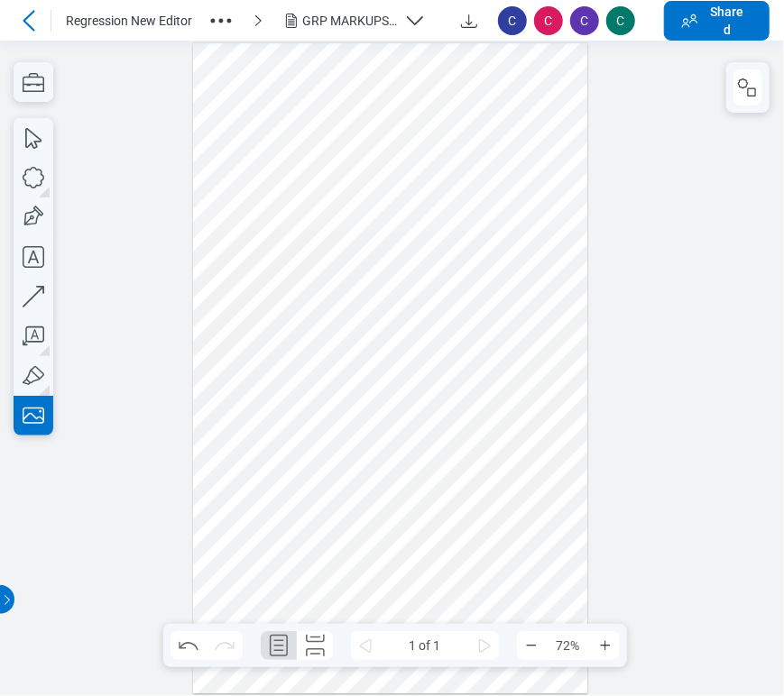
drag, startPoint x: 228, startPoint y: 393, endPoint x: 413, endPoint y: 602, distance: 278.6
click at [413, 602] on div at bounding box center [390, 368] width 395 height 650
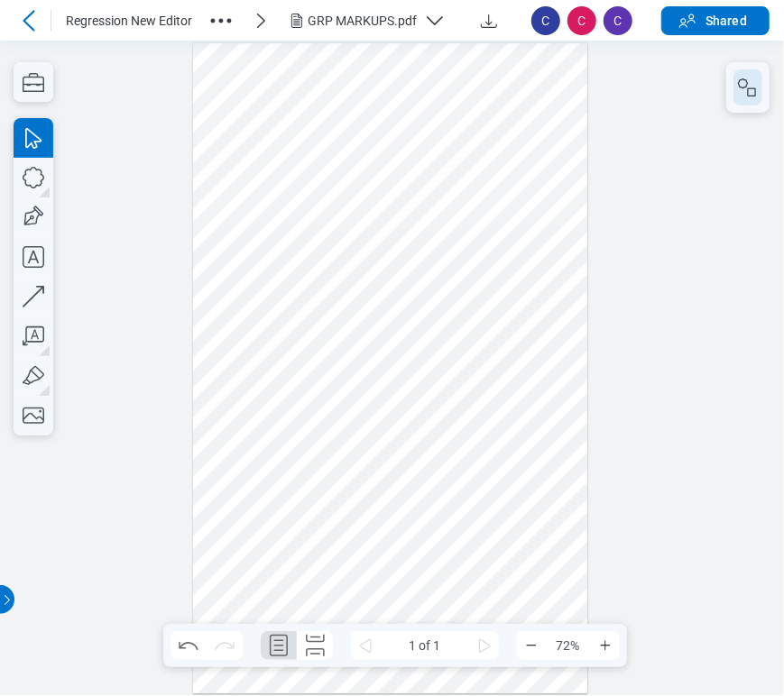
click at [744, 82] on icon "button" at bounding box center [748, 88] width 22 height 22
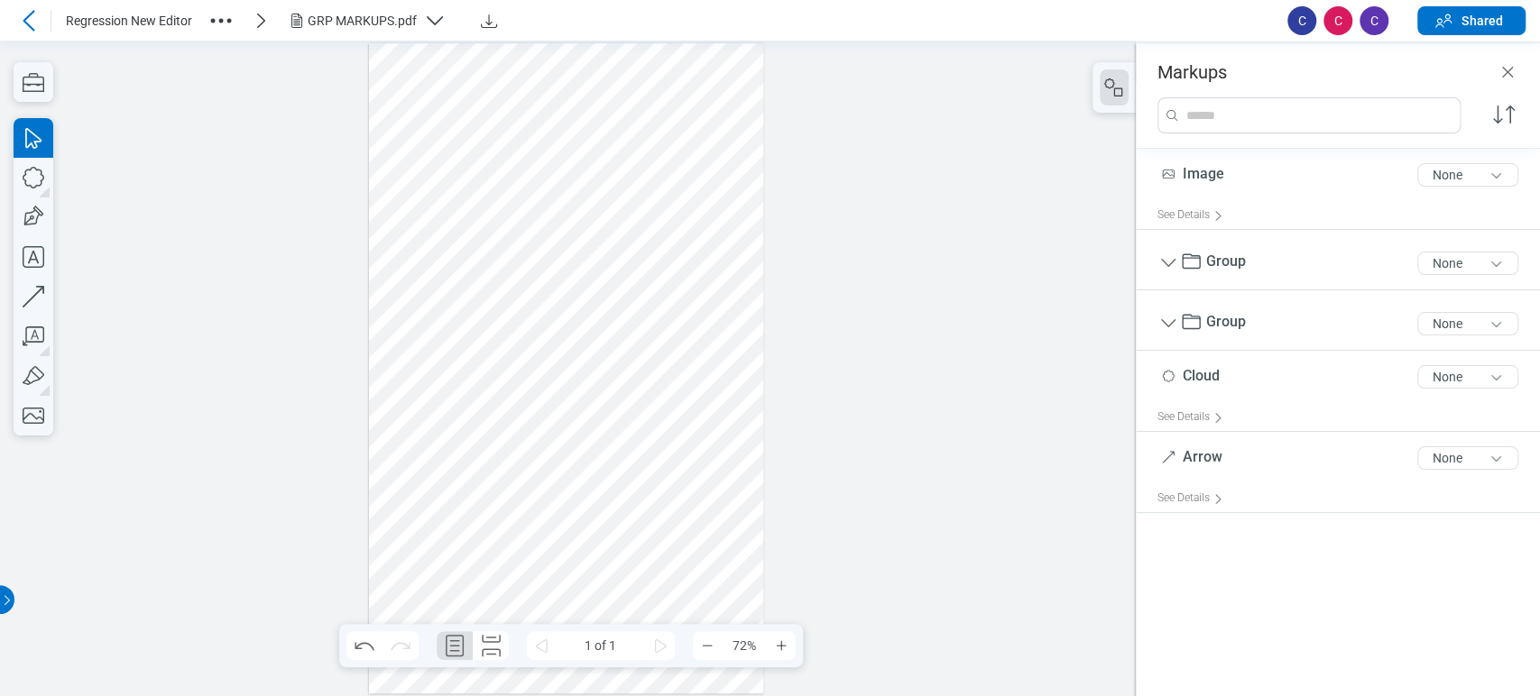
click at [558, 438] on div at bounding box center [566, 368] width 395 height 650
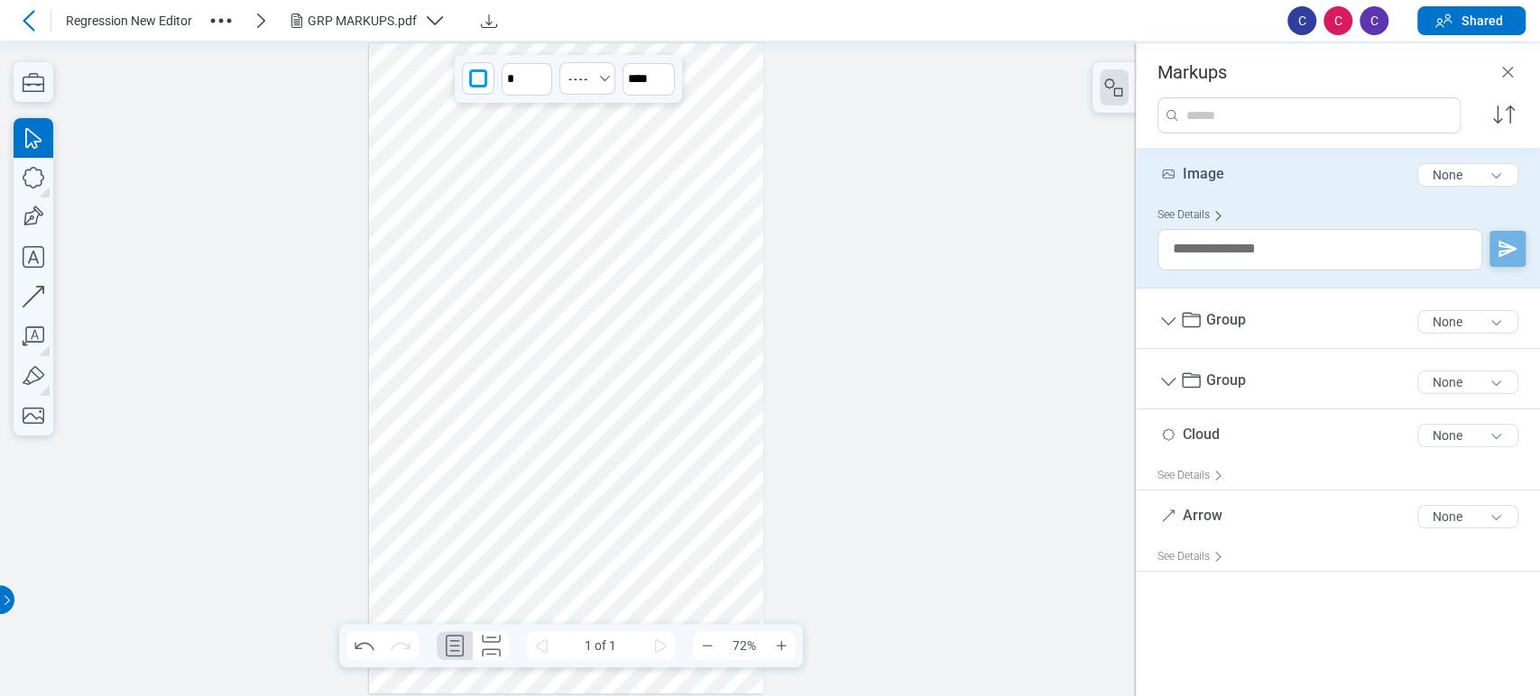
click at [1163, 215] on div "See Details" at bounding box center [1193, 215] width 73 height 28
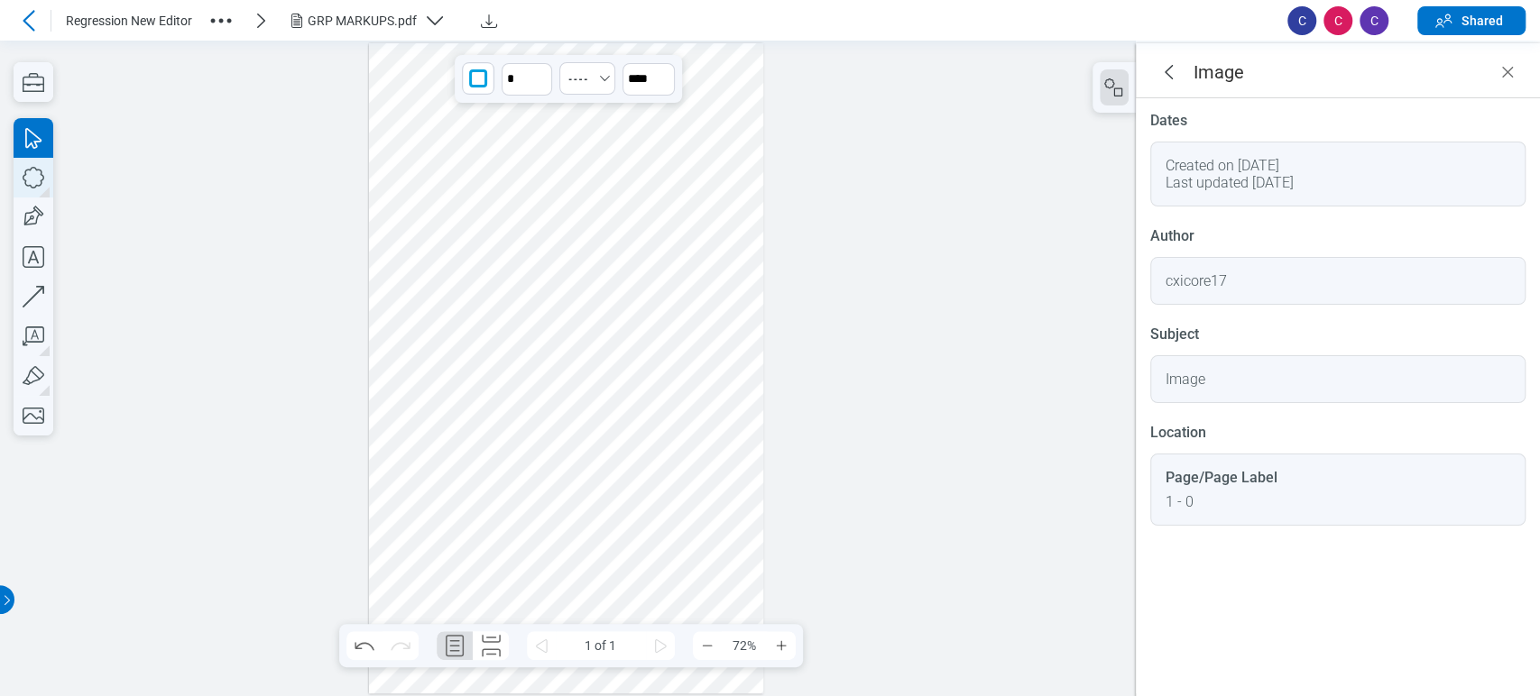
click at [46, 170] on icon "button" at bounding box center [34, 178] width 40 height 40
drag, startPoint x: 390, startPoint y: 132, endPoint x: 437, endPoint y: 169, distance: 59.7
click at [437, 169] on div at bounding box center [566, 368] width 395 height 650
click at [431, 134] on div at bounding box center [566, 368] width 395 height 650
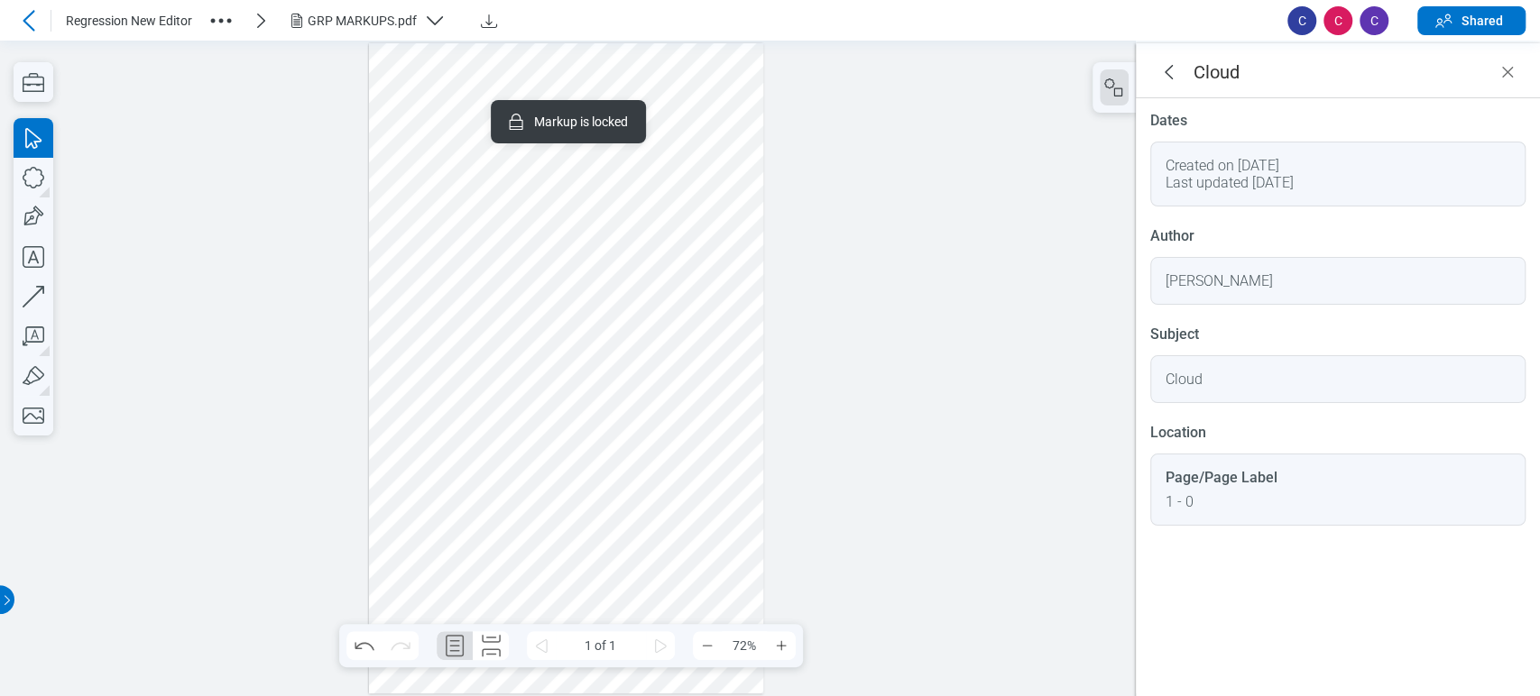
click at [499, 139] on div at bounding box center [566, 368] width 395 height 650
click at [476, 239] on div at bounding box center [566, 368] width 395 height 650
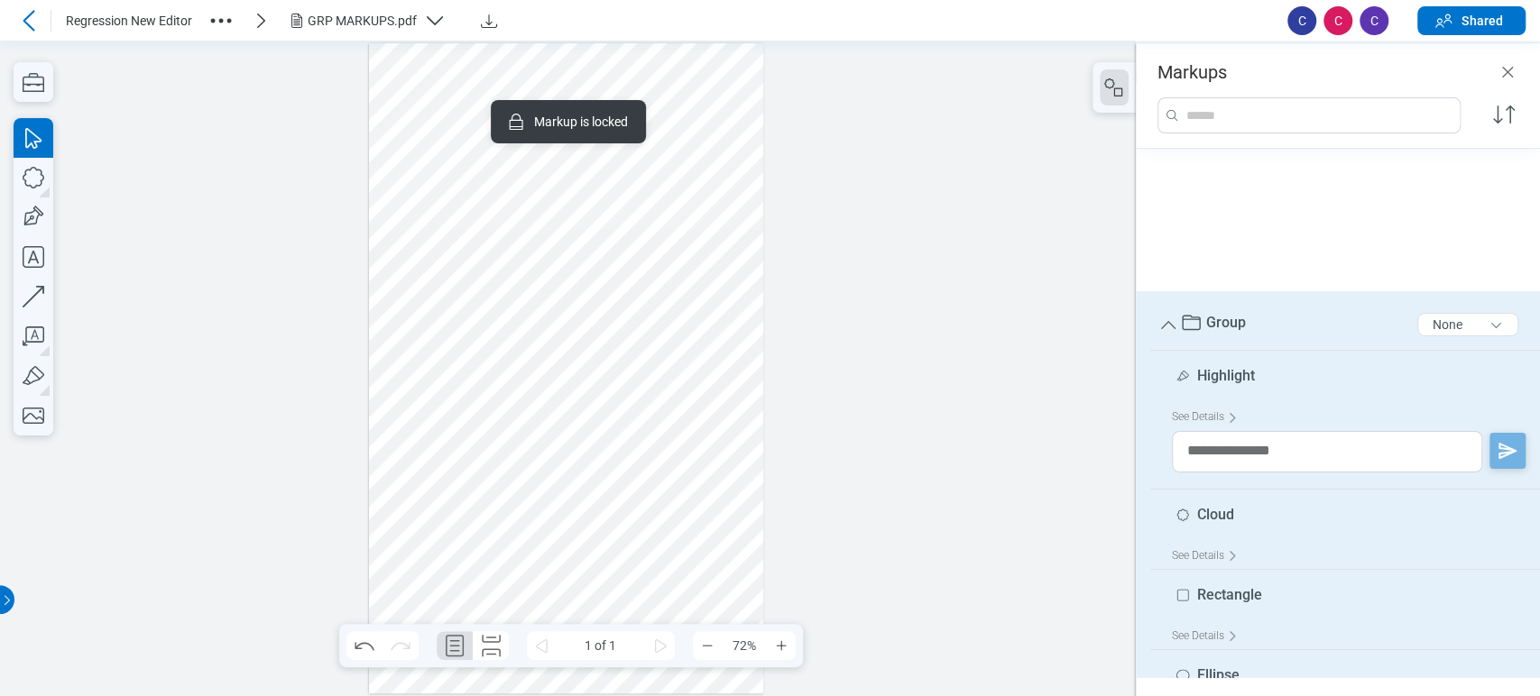
scroll to position [143, 0]
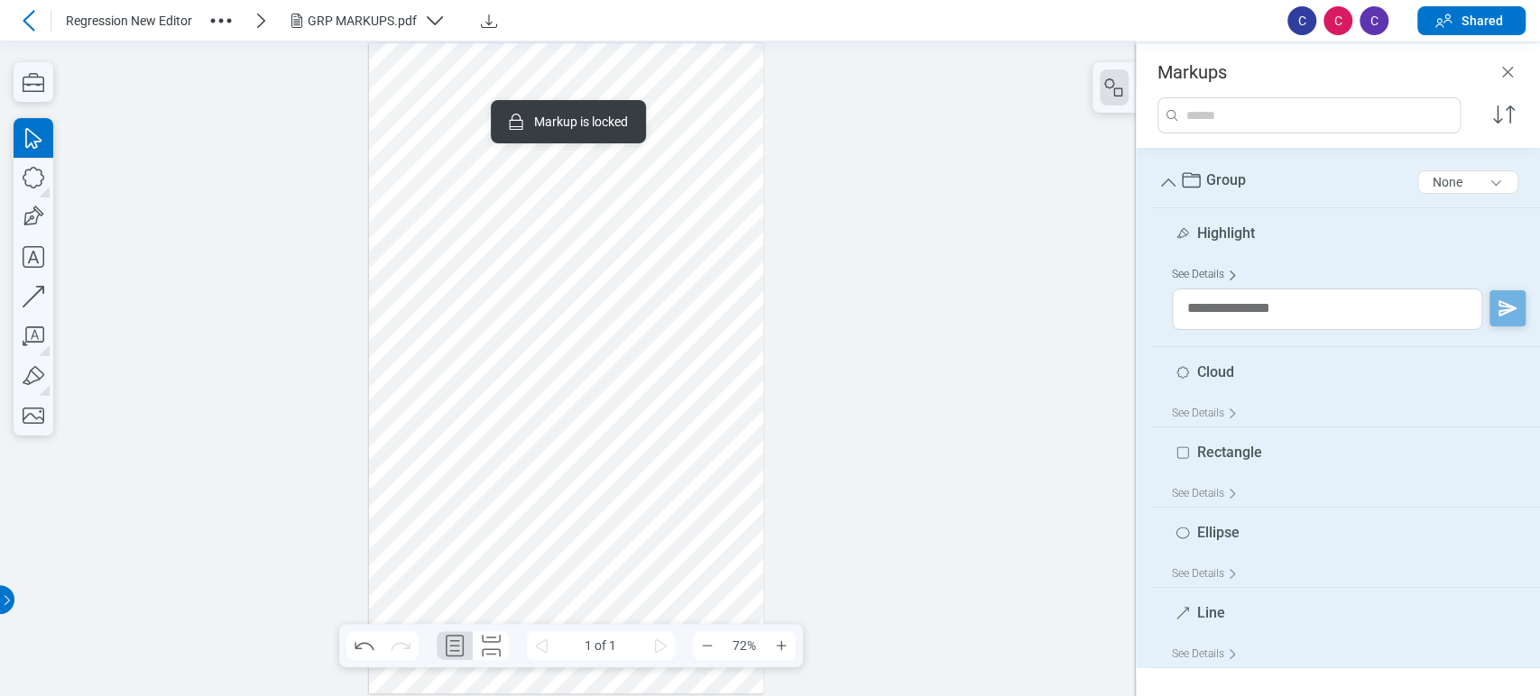
click at [1216, 273] on div "See Details" at bounding box center [1208, 275] width 73 height 28
